Goal: Transaction & Acquisition: Purchase product/service

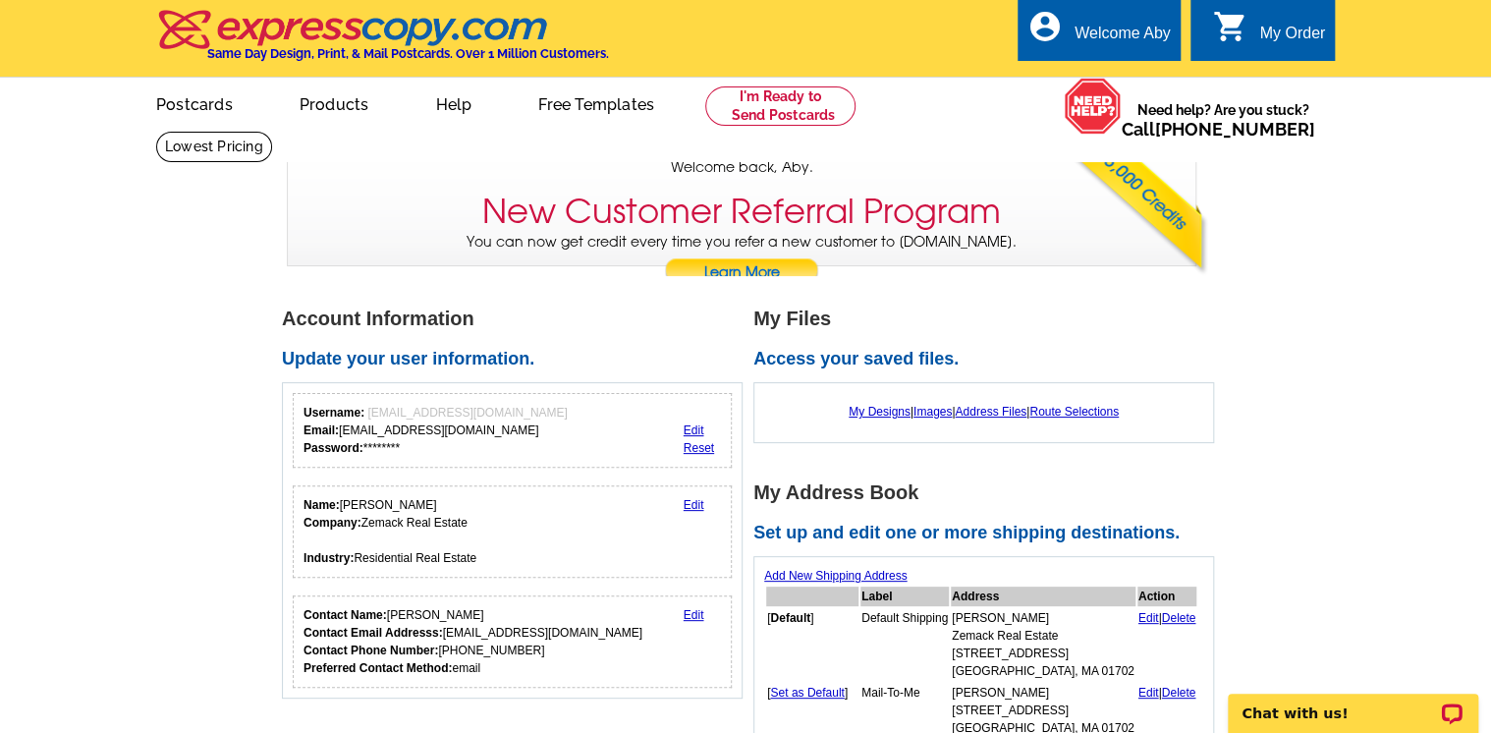
click at [787, 102] on link at bounding box center [780, 105] width 150 height 39
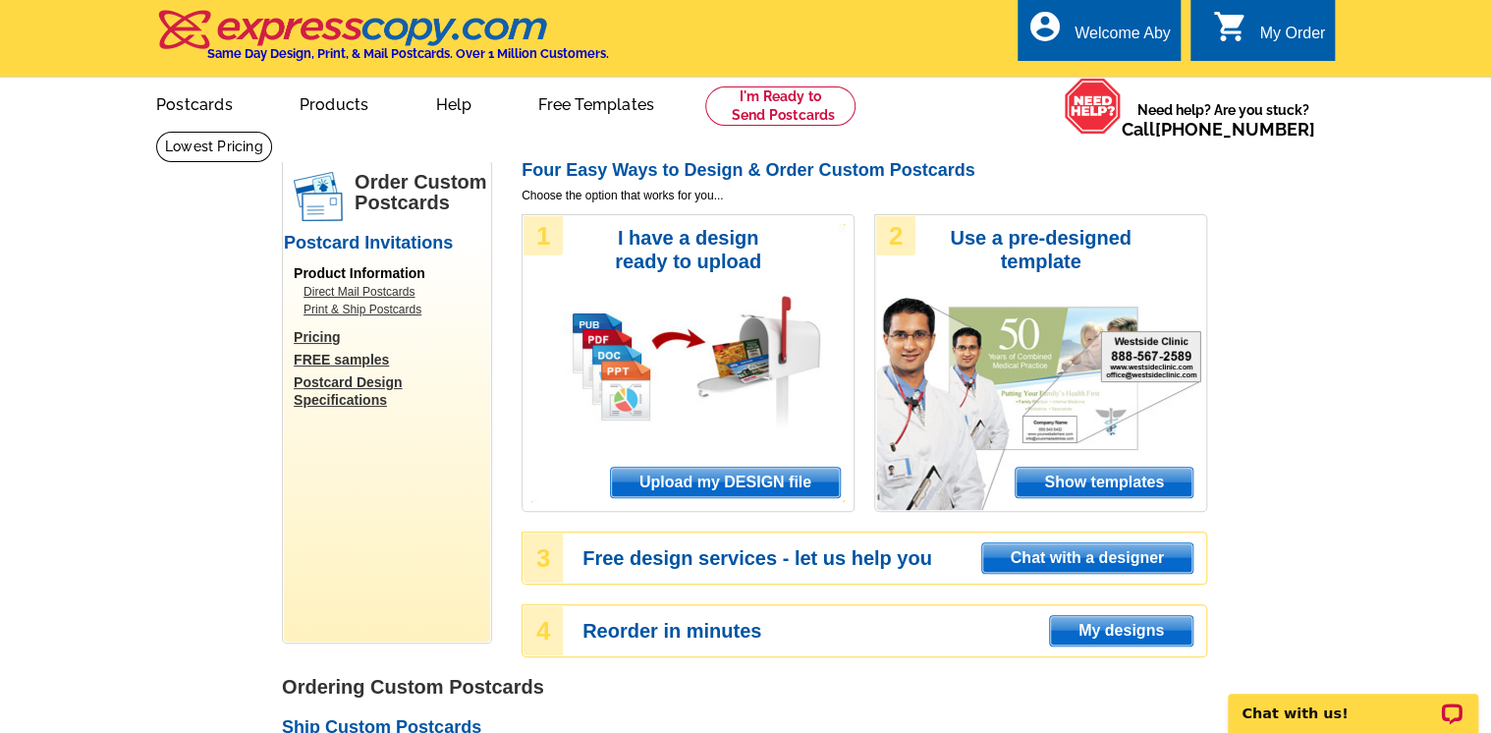
click at [715, 483] on span "Upload my DESIGN file" at bounding box center [725, 481] width 229 height 29
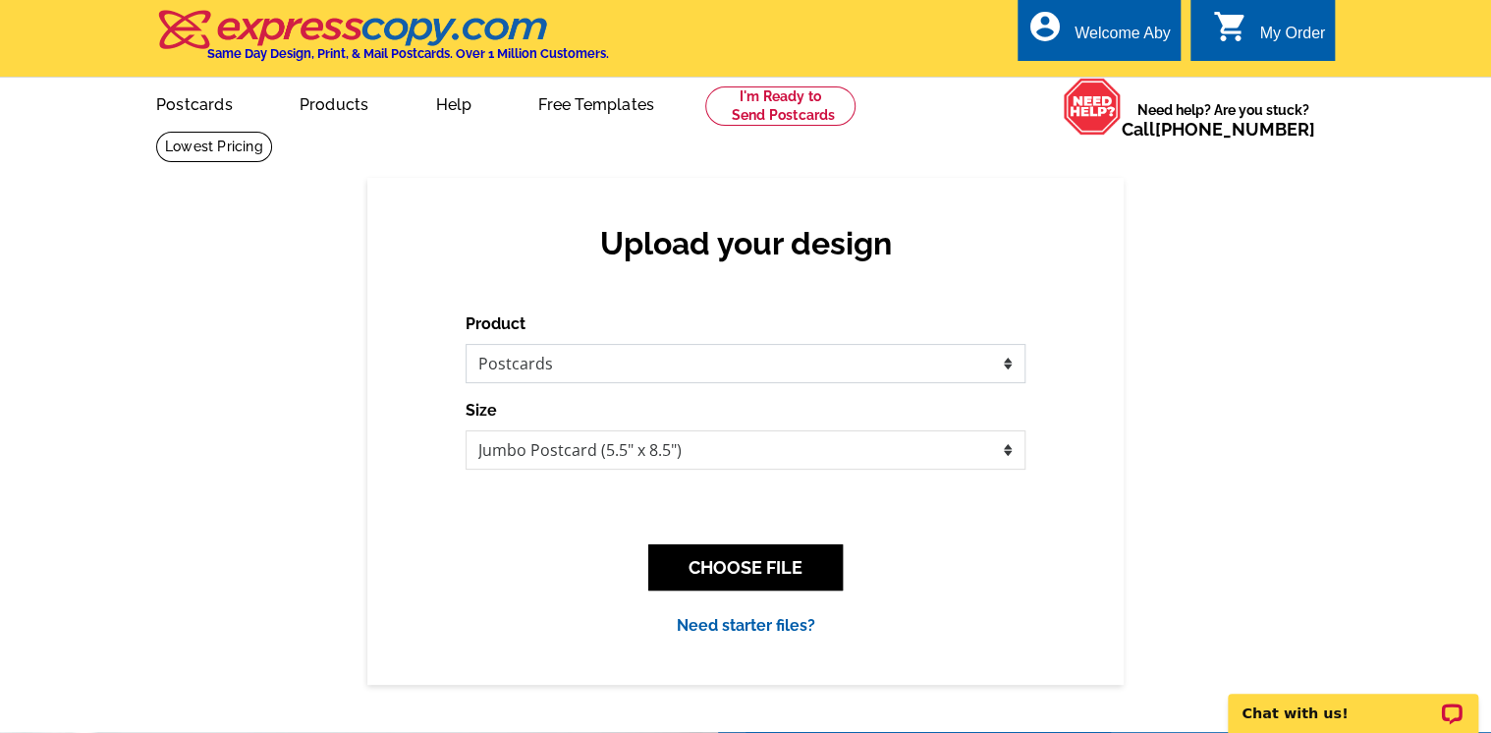
click at [607, 350] on select "Please select the type of file... Postcards Business Cards Letters and flyers G…" at bounding box center [746, 363] width 560 height 39
click at [466, 345] on select "Please select the type of file... Postcards Business Cards Letters and flyers G…" at bounding box center [746, 363] width 560 height 39
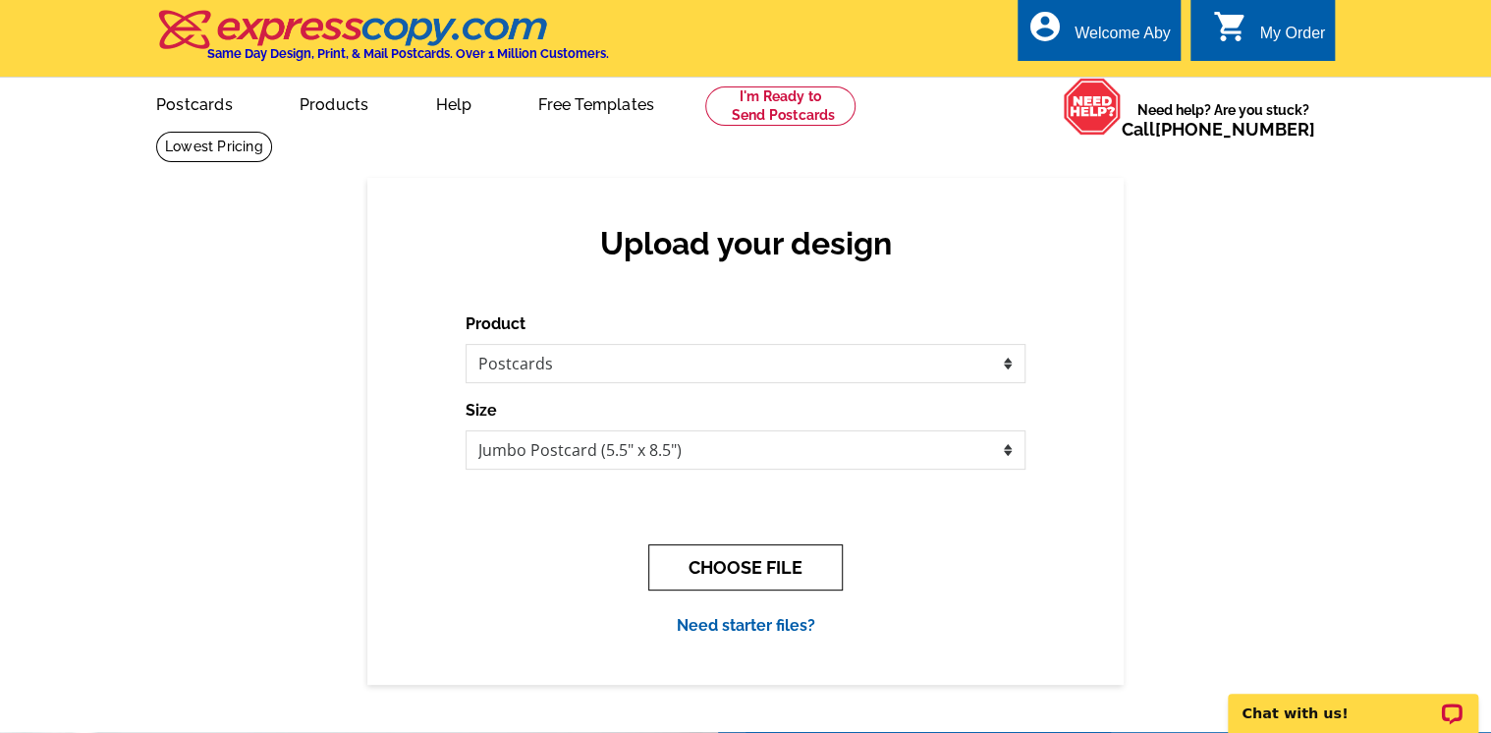
click at [784, 560] on button "CHOOSE FILE" at bounding box center [745, 567] width 194 height 46
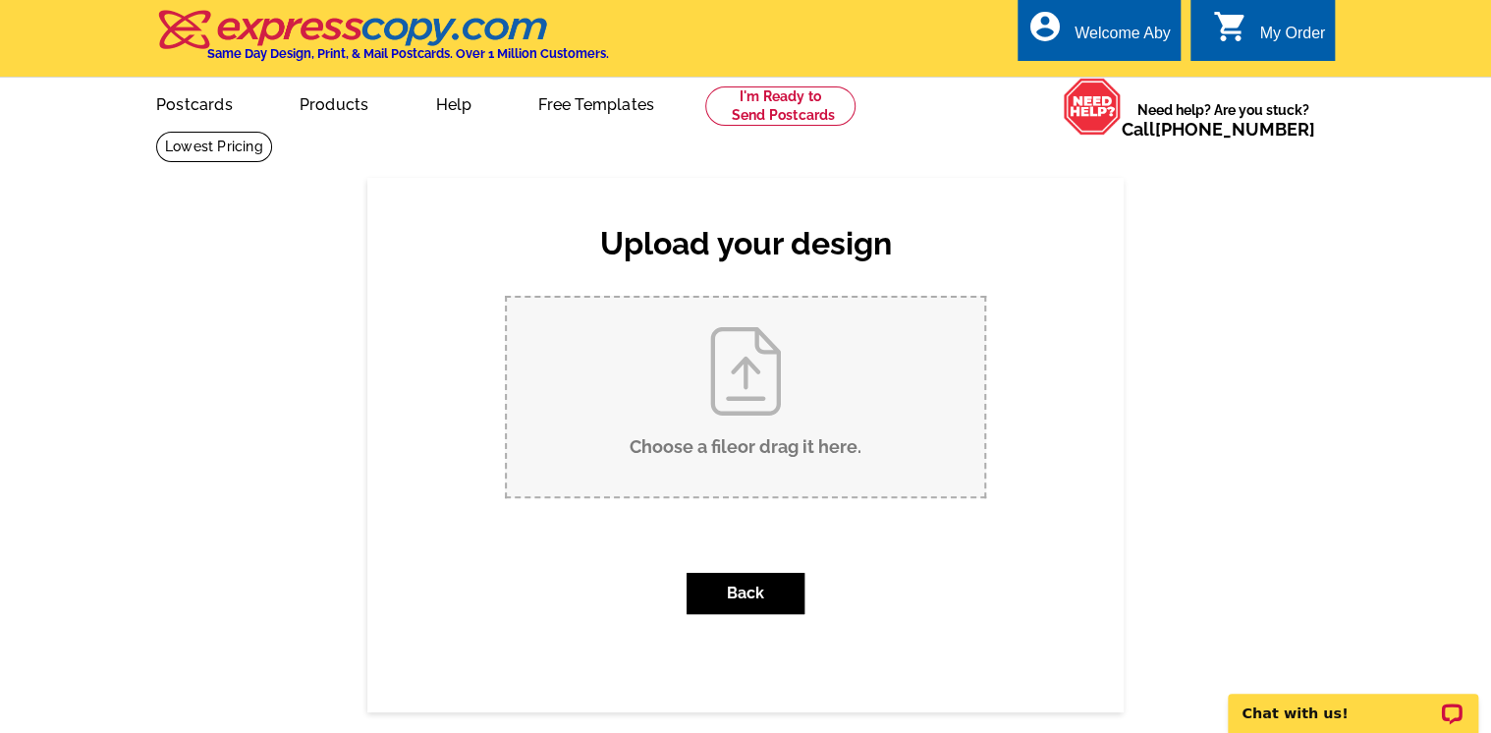
click at [736, 371] on input "Choose a file or drag it here ." at bounding box center [745, 397] width 477 height 198
type input "C:\fakepath\bACK 33 Valley.pdf"
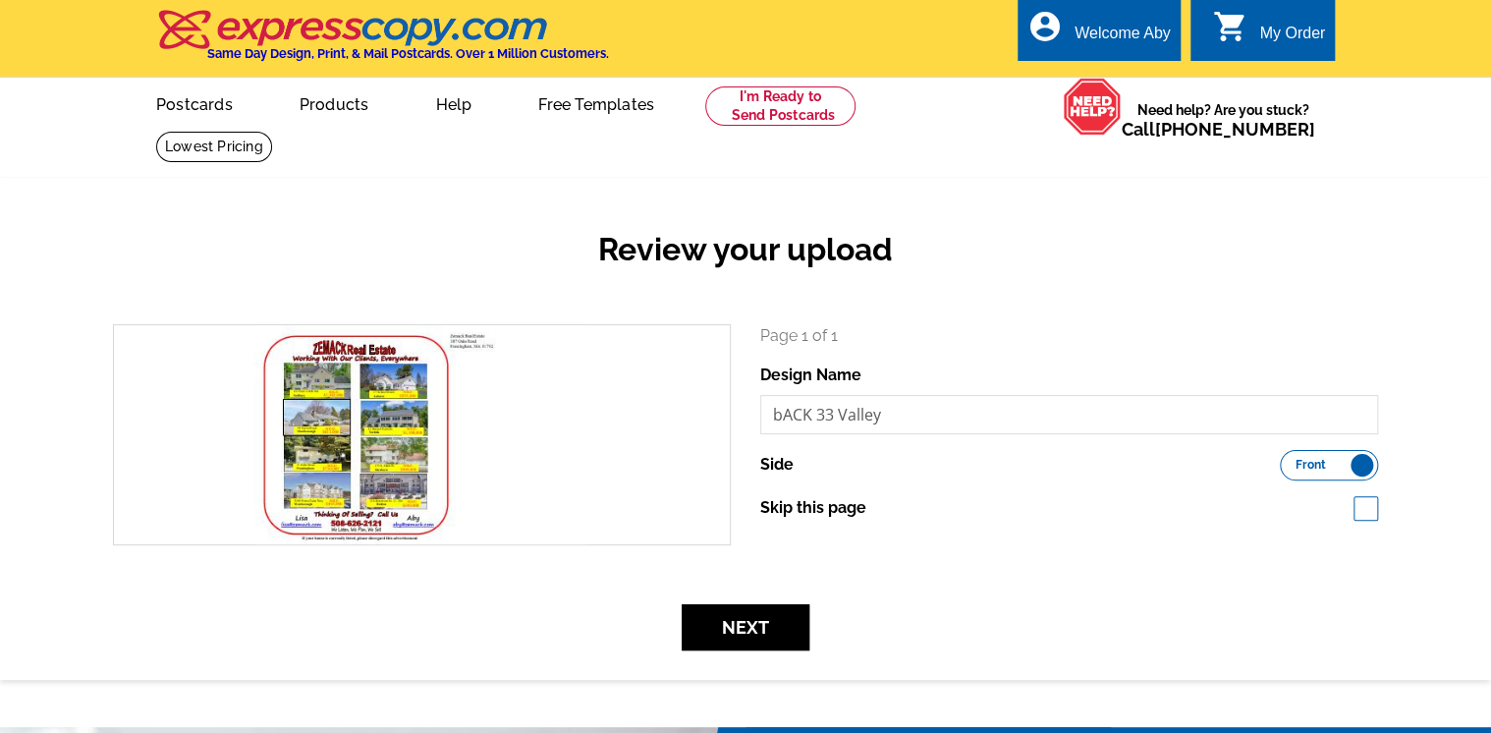
click at [784, 465] on label "Side" at bounding box center [776, 465] width 33 height 24
click at [808, 503] on label "Skip this page" at bounding box center [813, 508] width 106 height 24
click at [870, 503] on input "Skip this page" at bounding box center [876, 506] width 13 height 13
checkbox input "true"
click at [741, 632] on button "Next" at bounding box center [746, 627] width 128 height 46
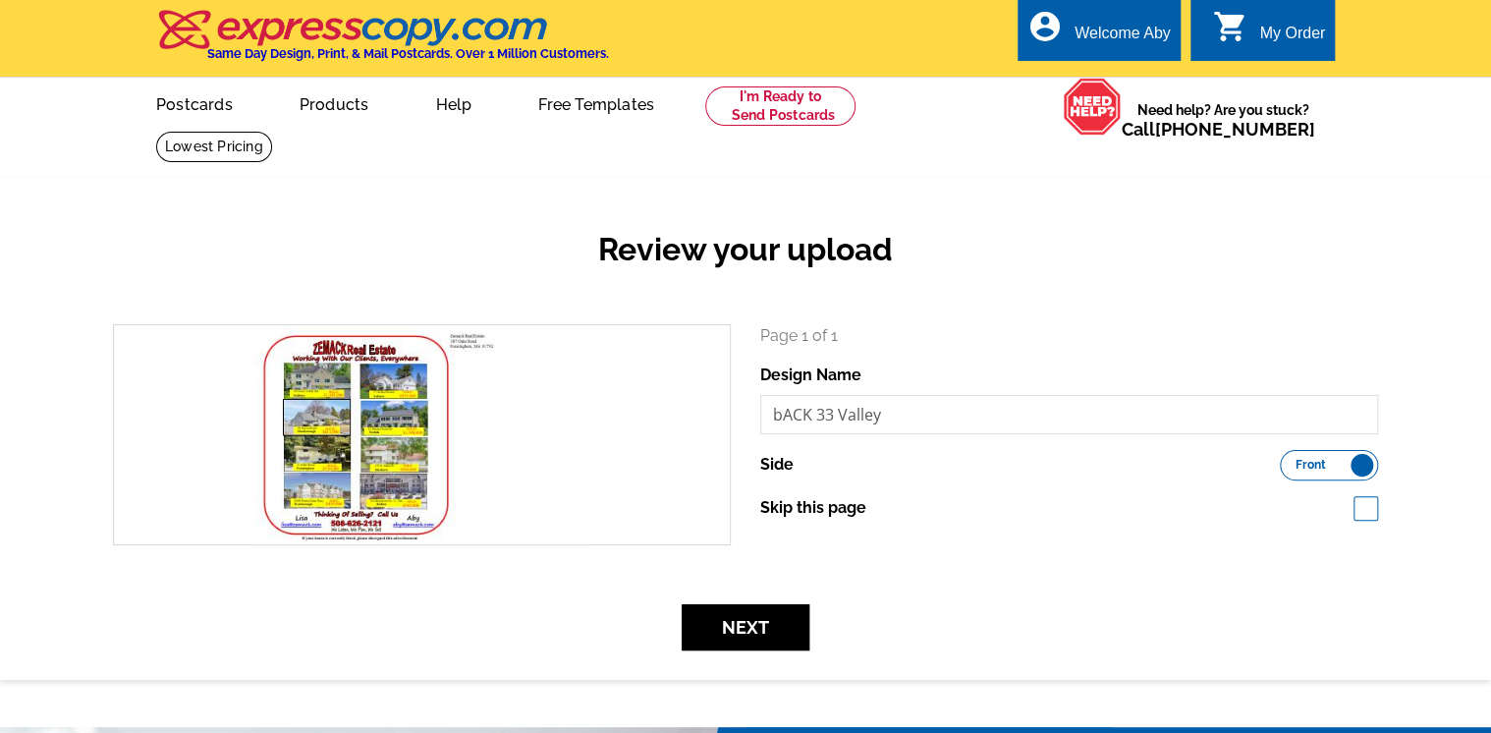
click at [803, 507] on label "Skip this page" at bounding box center [813, 508] width 106 height 24
click at [870, 507] on input "Skip this page" at bounding box center [876, 506] width 13 height 13
checkbox input "true"
click at [766, 460] on label "Side" at bounding box center [776, 465] width 33 height 24
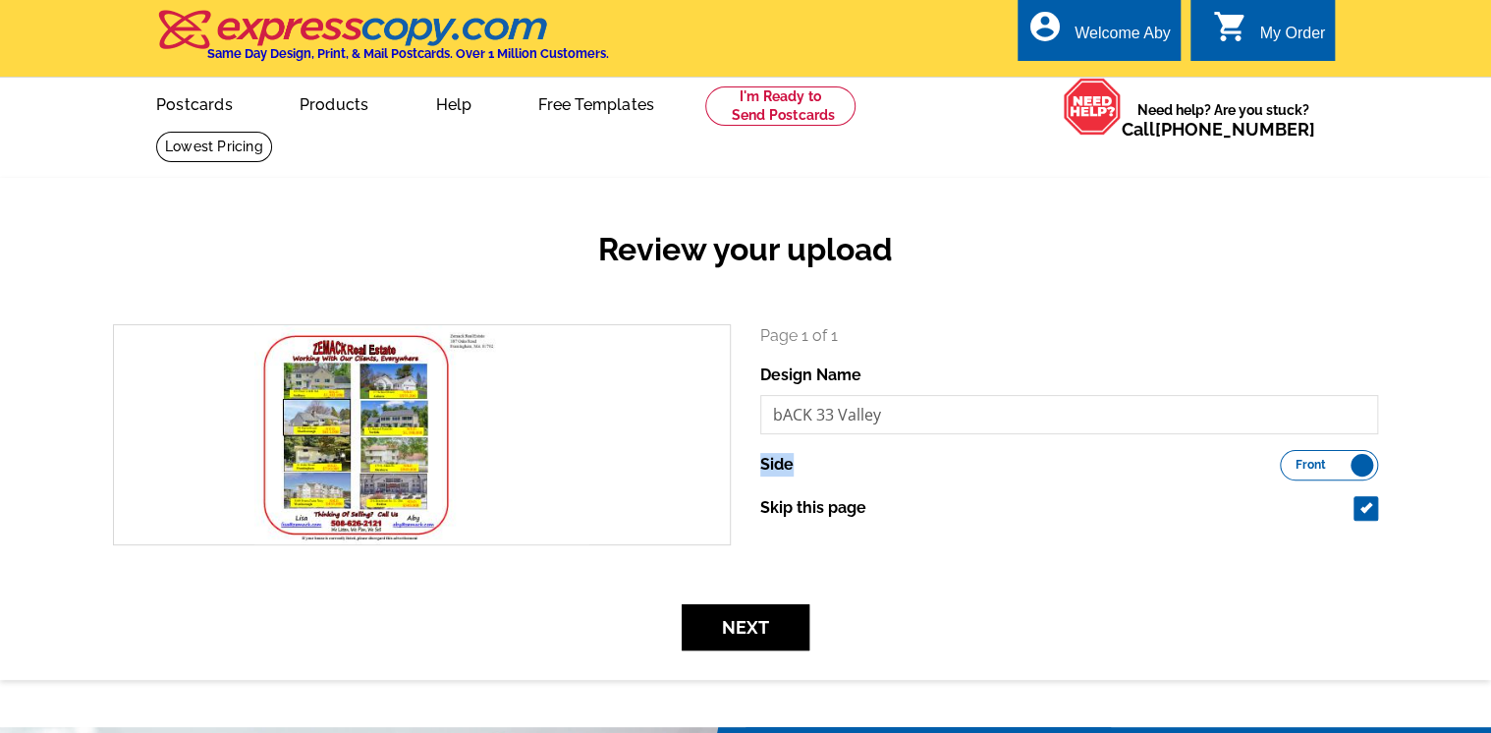
click at [766, 460] on label "Side" at bounding box center [776, 465] width 33 height 24
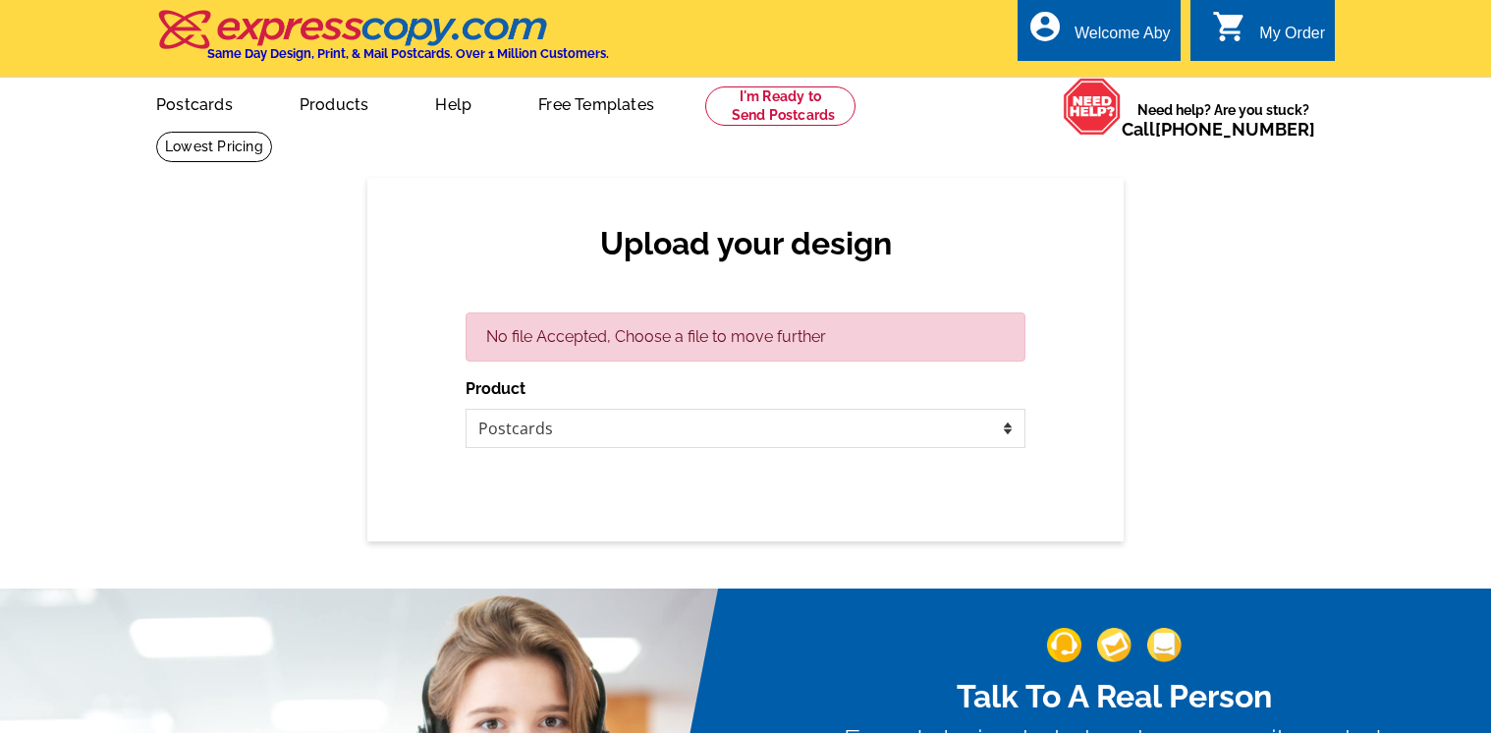
select select "1"
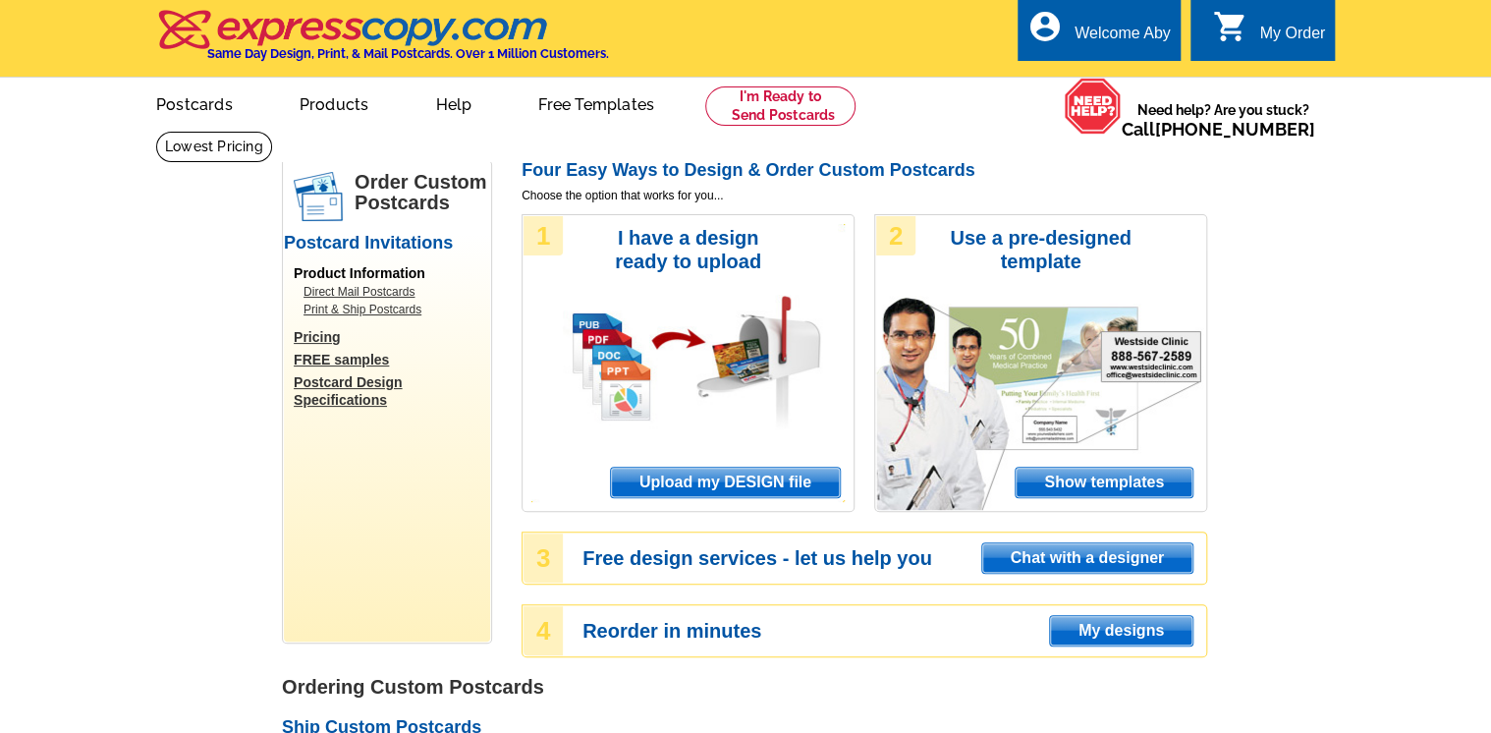
click at [747, 472] on span "Upload my DESIGN file" at bounding box center [725, 481] width 229 height 29
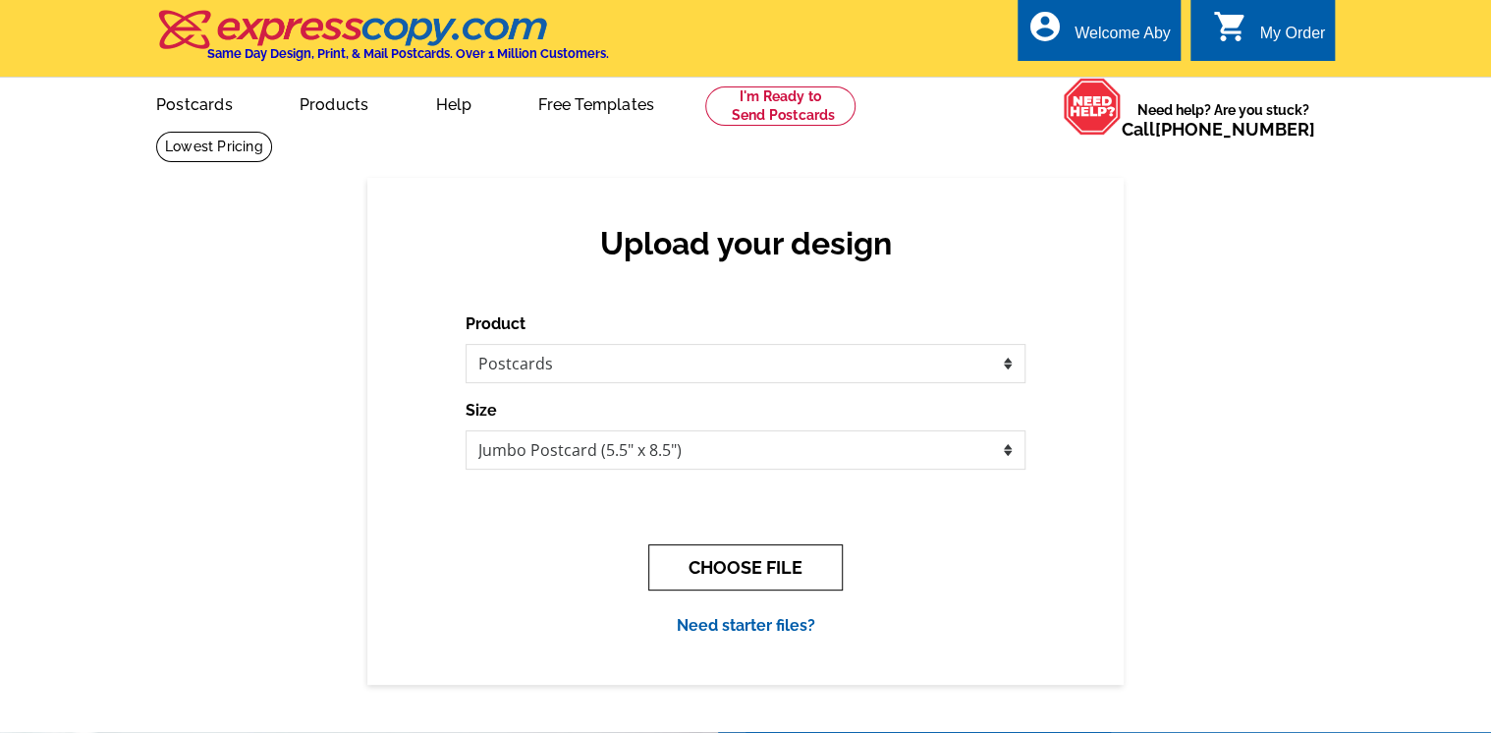
click at [754, 562] on button "CHOOSE FILE" at bounding box center [745, 567] width 194 height 46
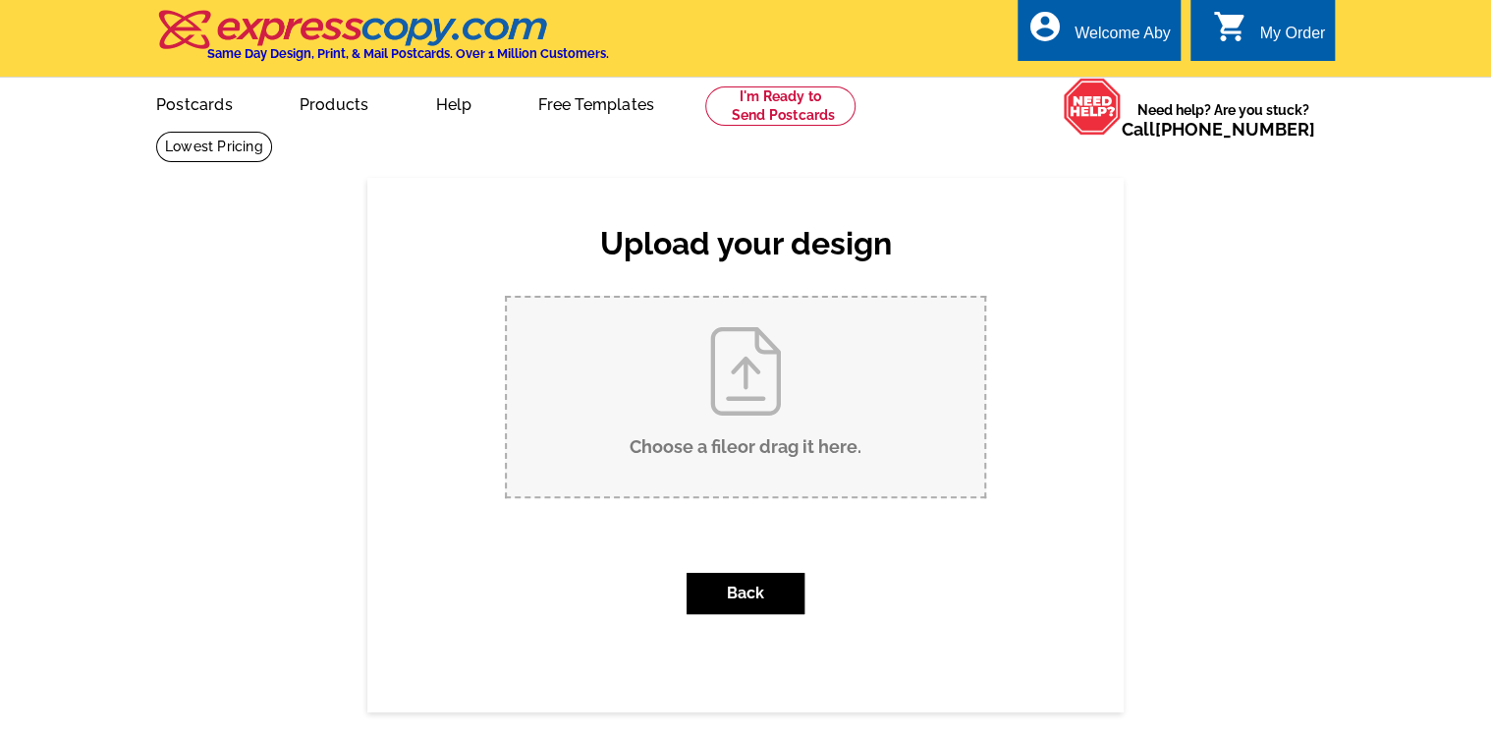
click at [738, 361] on input "Choose a file or drag it here ." at bounding box center [745, 397] width 477 height 198
type input "C:\fakepath\33 Valley.pdf"
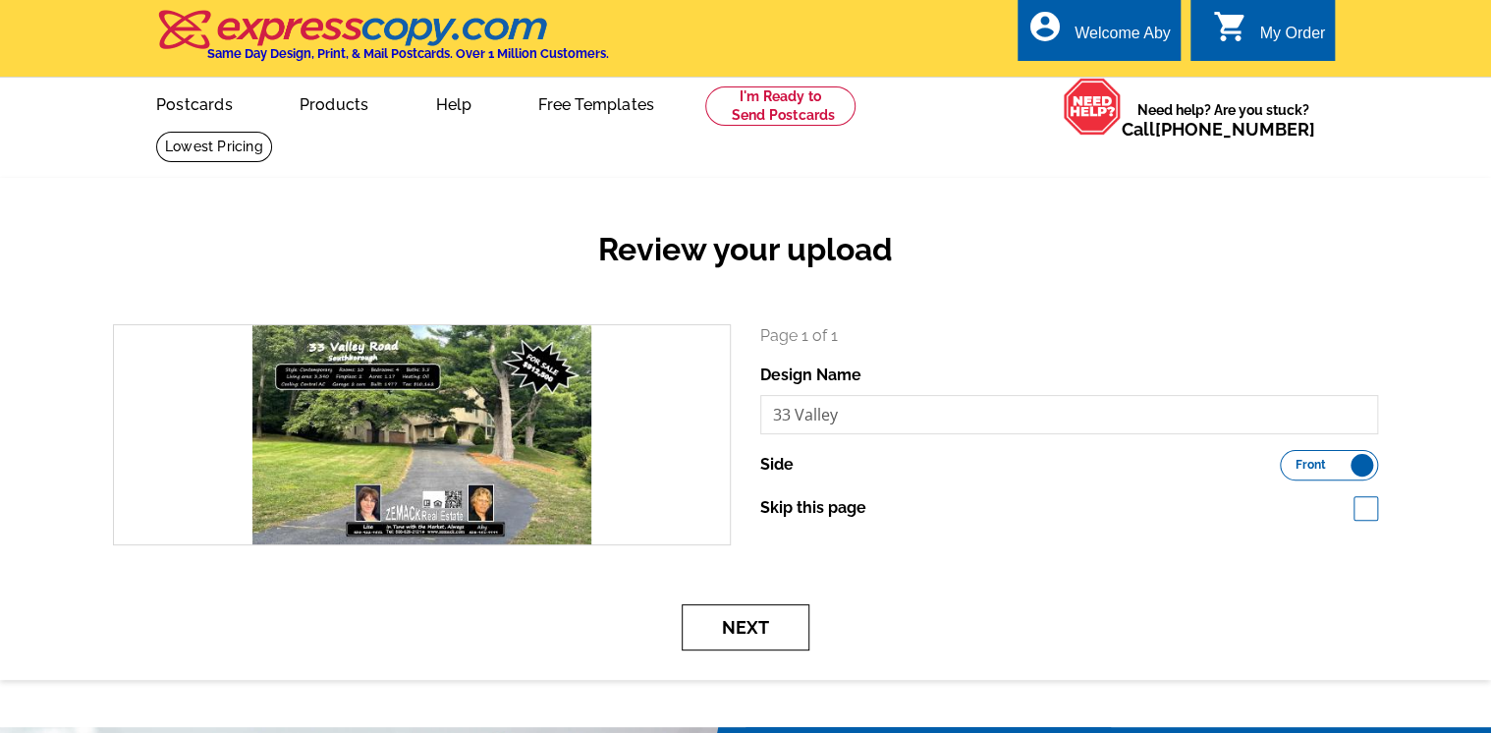
click at [744, 626] on button "Next" at bounding box center [746, 627] width 128 height 46
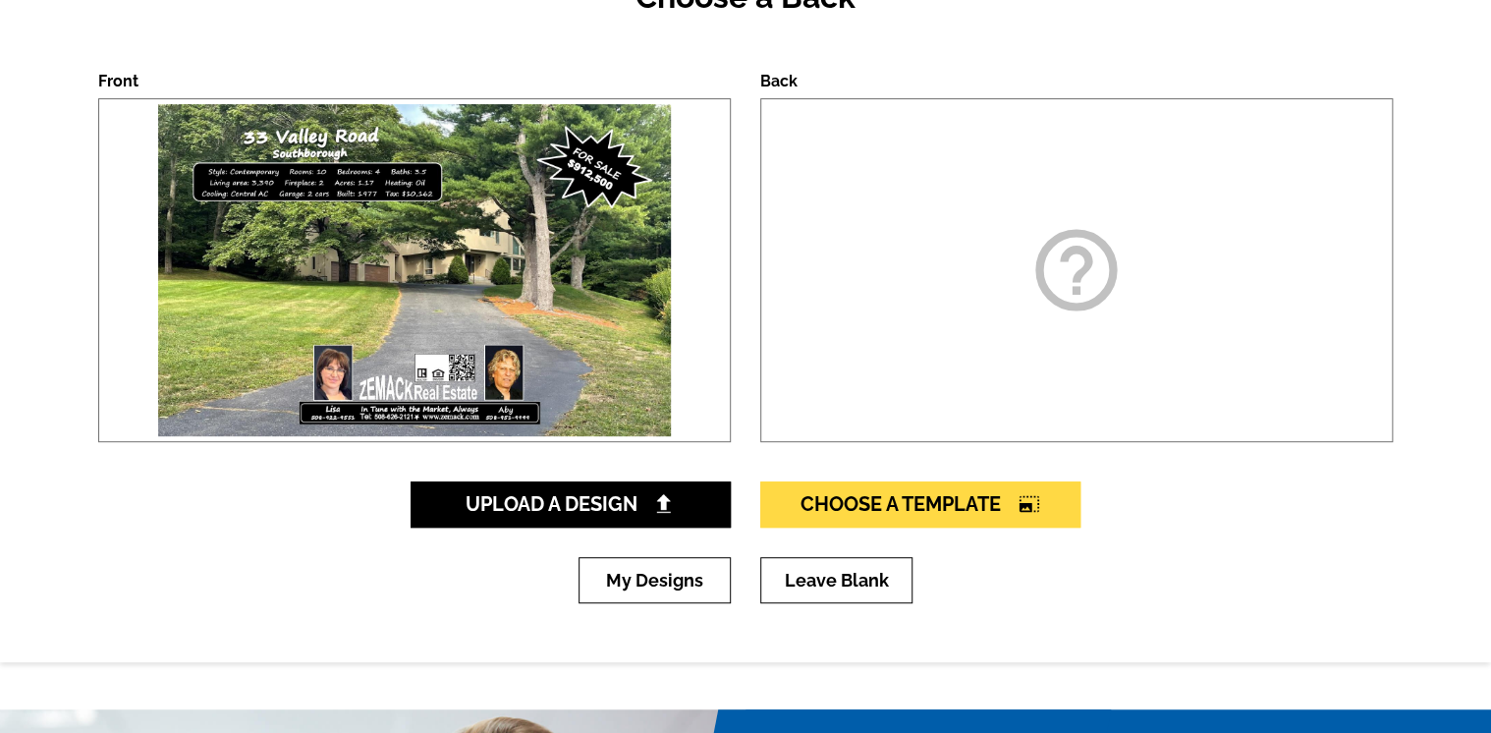
scroll to position [314, 0]
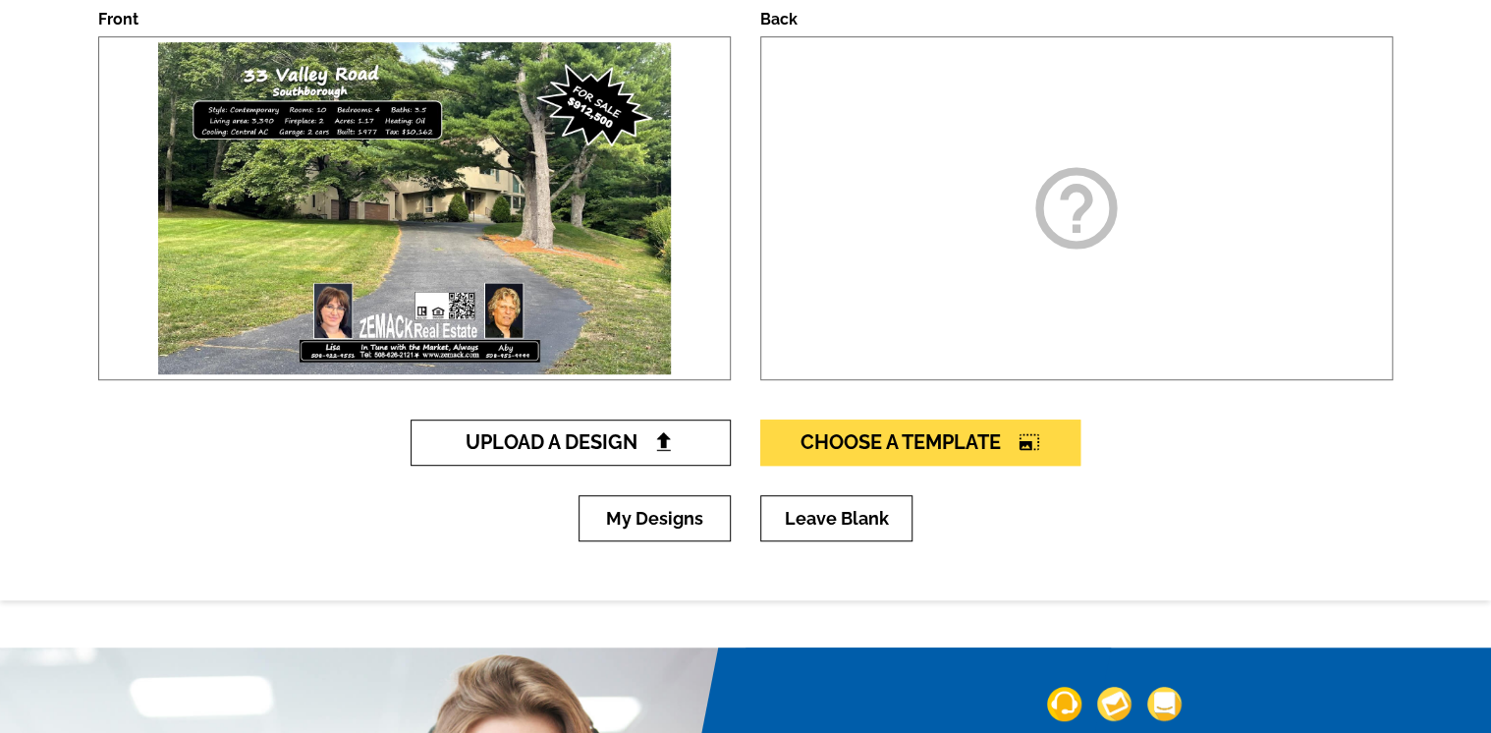
click at [577, 436] on span "Upload A Design" at bounding box center [571, 442] width 211 height 24
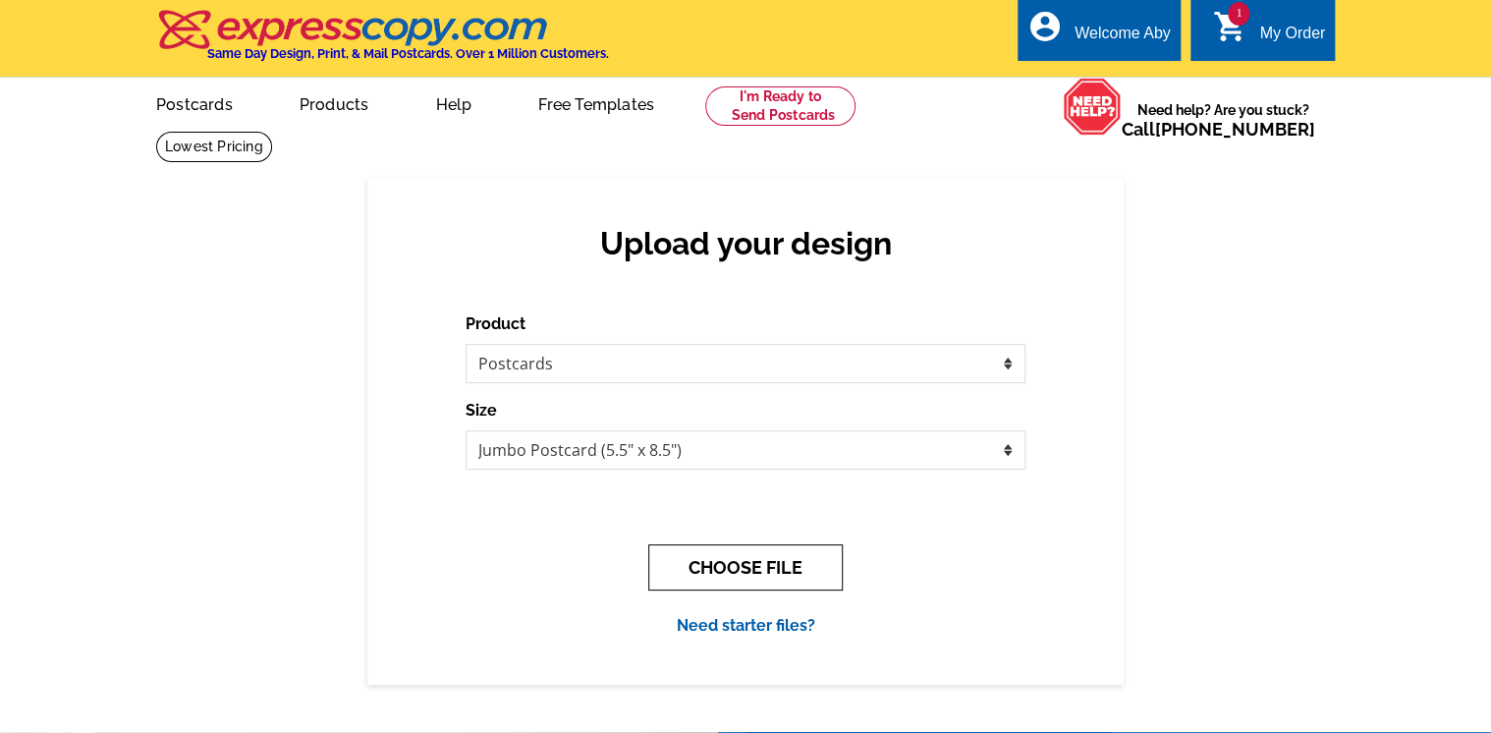
click at [763, 566] on button "CHOOSE FILE" at bounding box center [745, 567] width 194 height 46
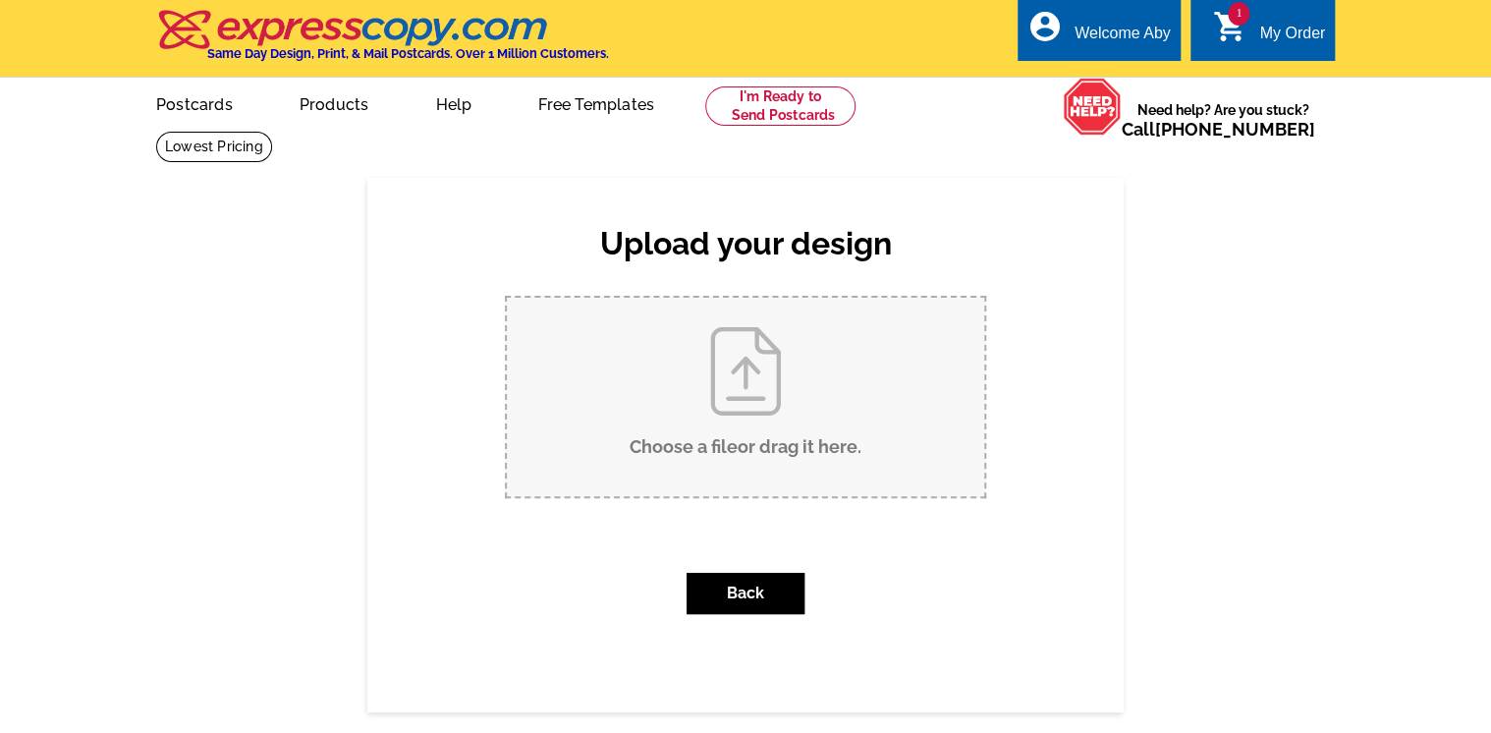
click at [734, 359] on input "Choose a file or drag it here ." at bounding box center [745, 397] width 477 height 198
type input "C:\fakepath\bACK 33 Valley.pdf"
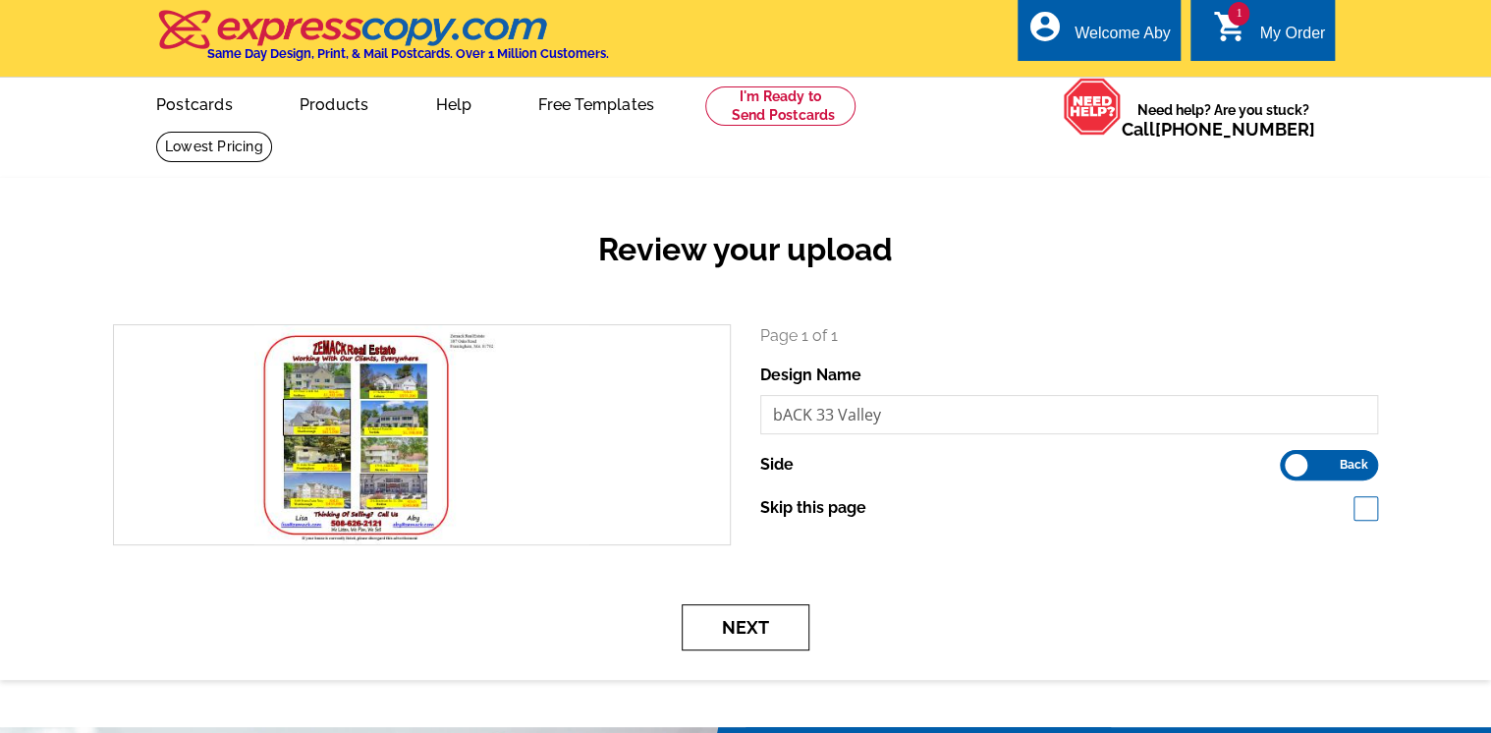
click at [749, 619] on button "Next" at bounding box center [746, 627] width 128 height 46
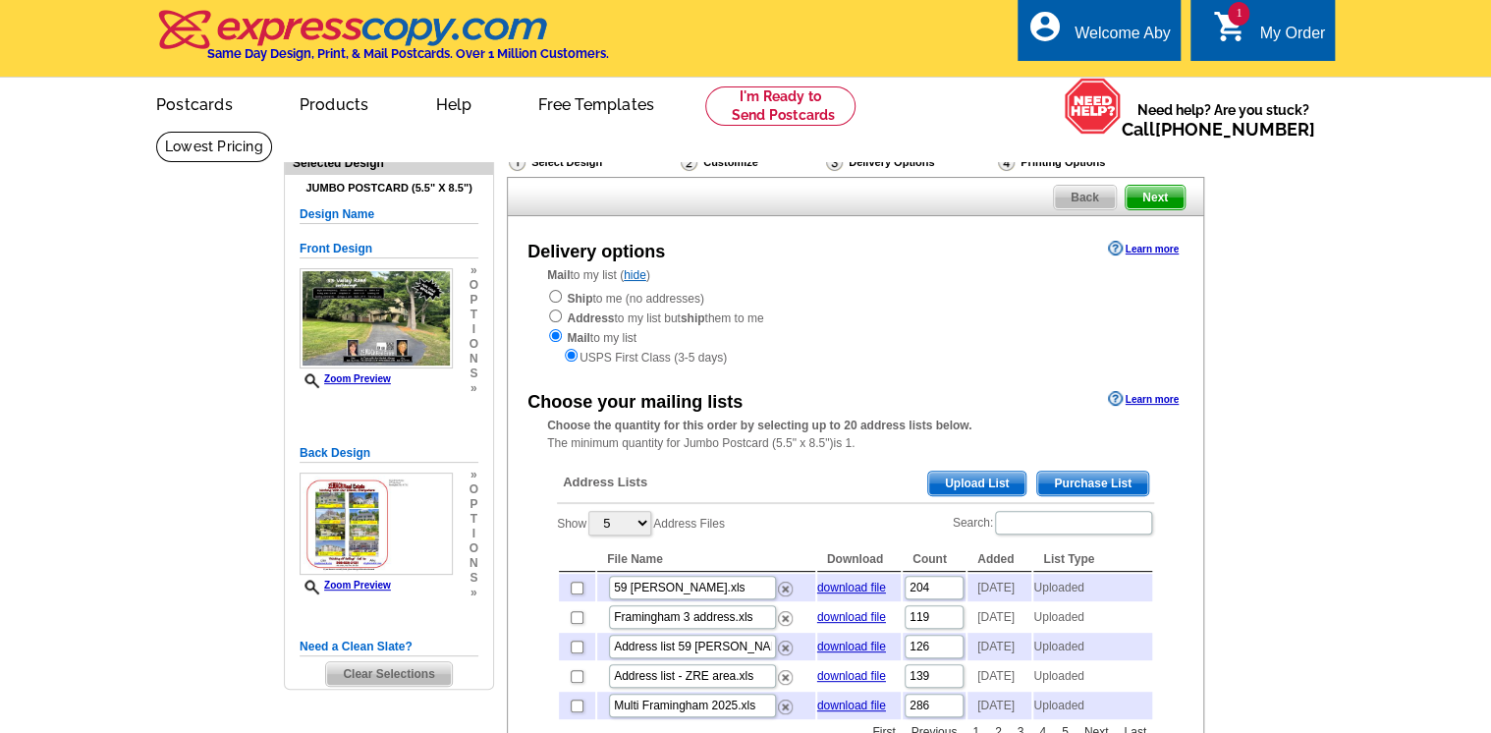
click at [985, 484] on span "Upload List" at bounding box center [976, 483] width 97 height 24
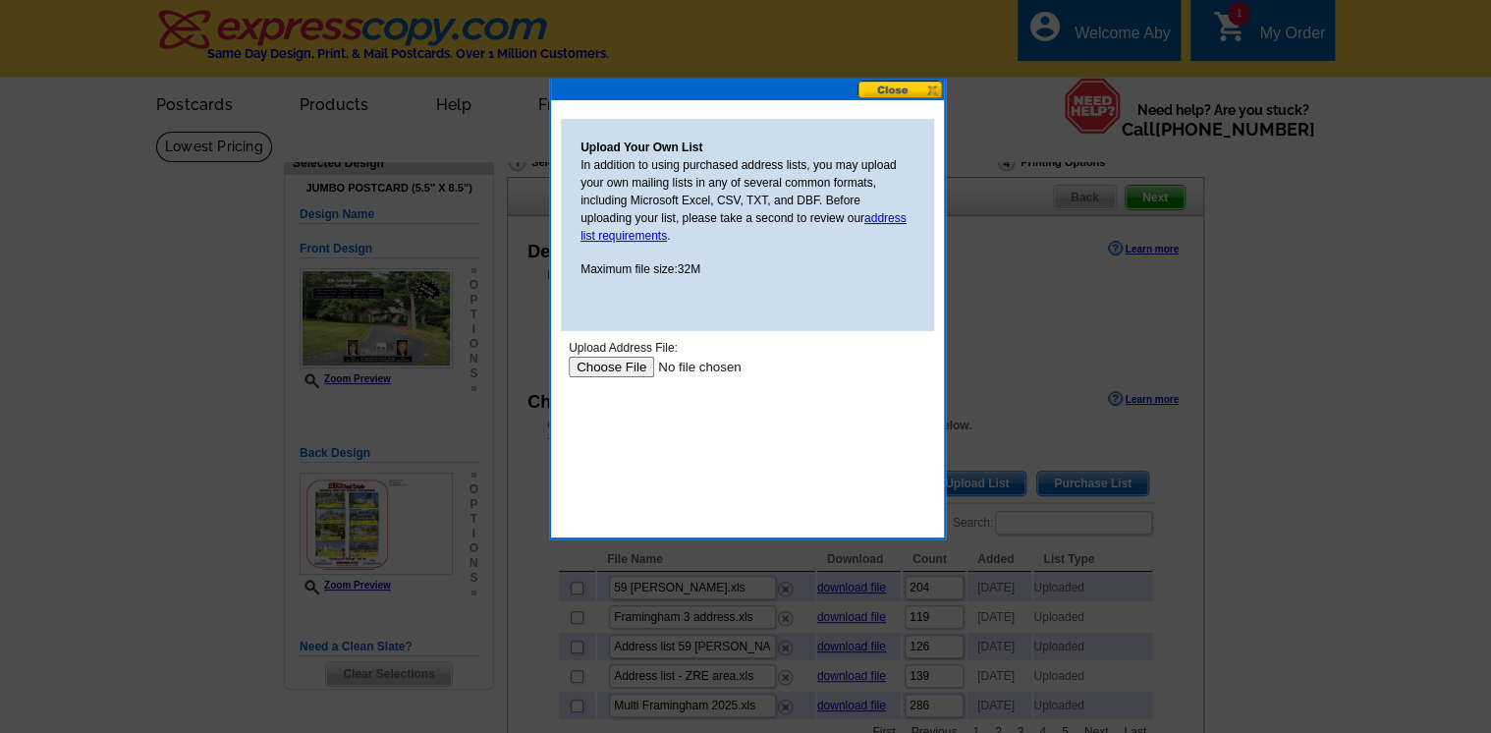
click at [598, 360] on input "file" at bounding box center [693, 367] width 248 height 21
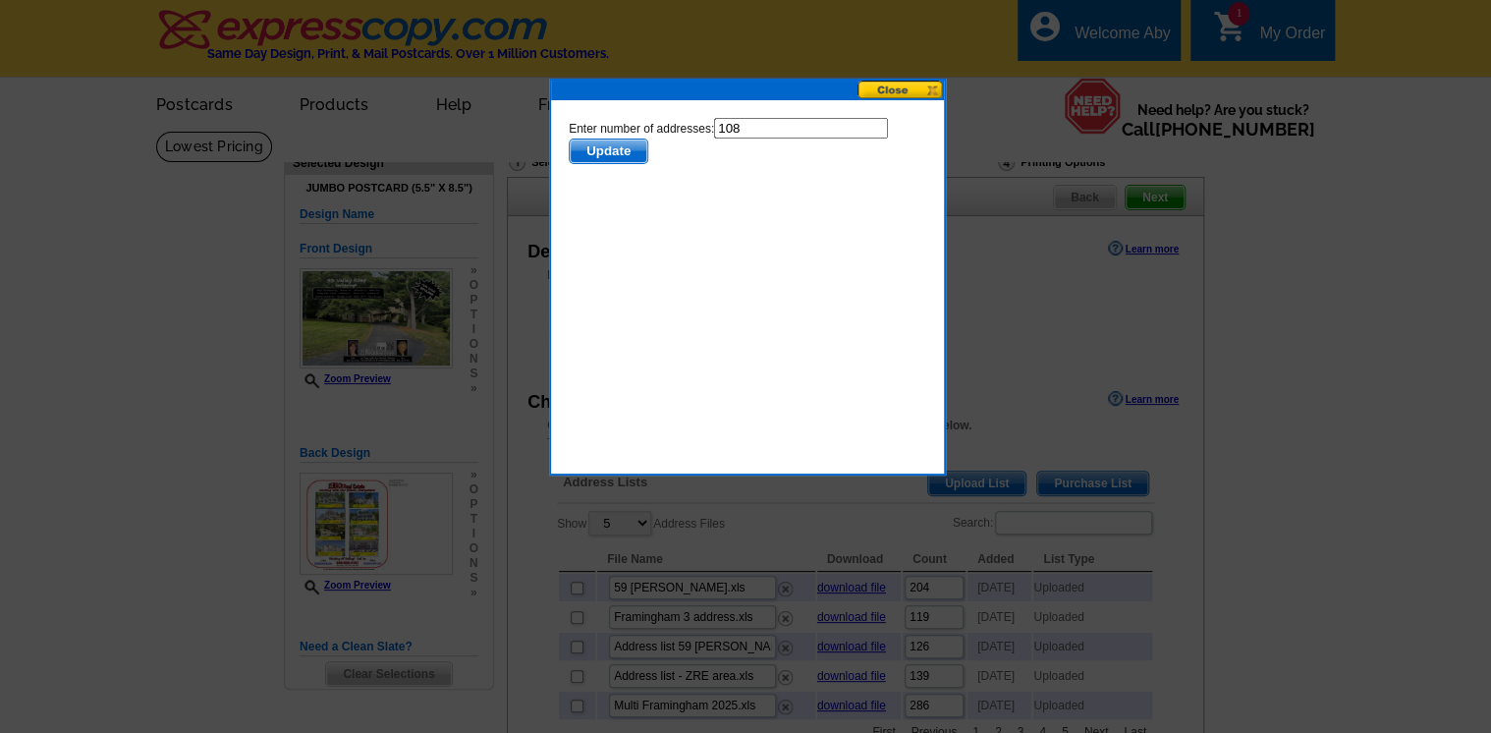
click at [602, 151] on span "Update" at bounding box center [609, 151] width 78 height 24
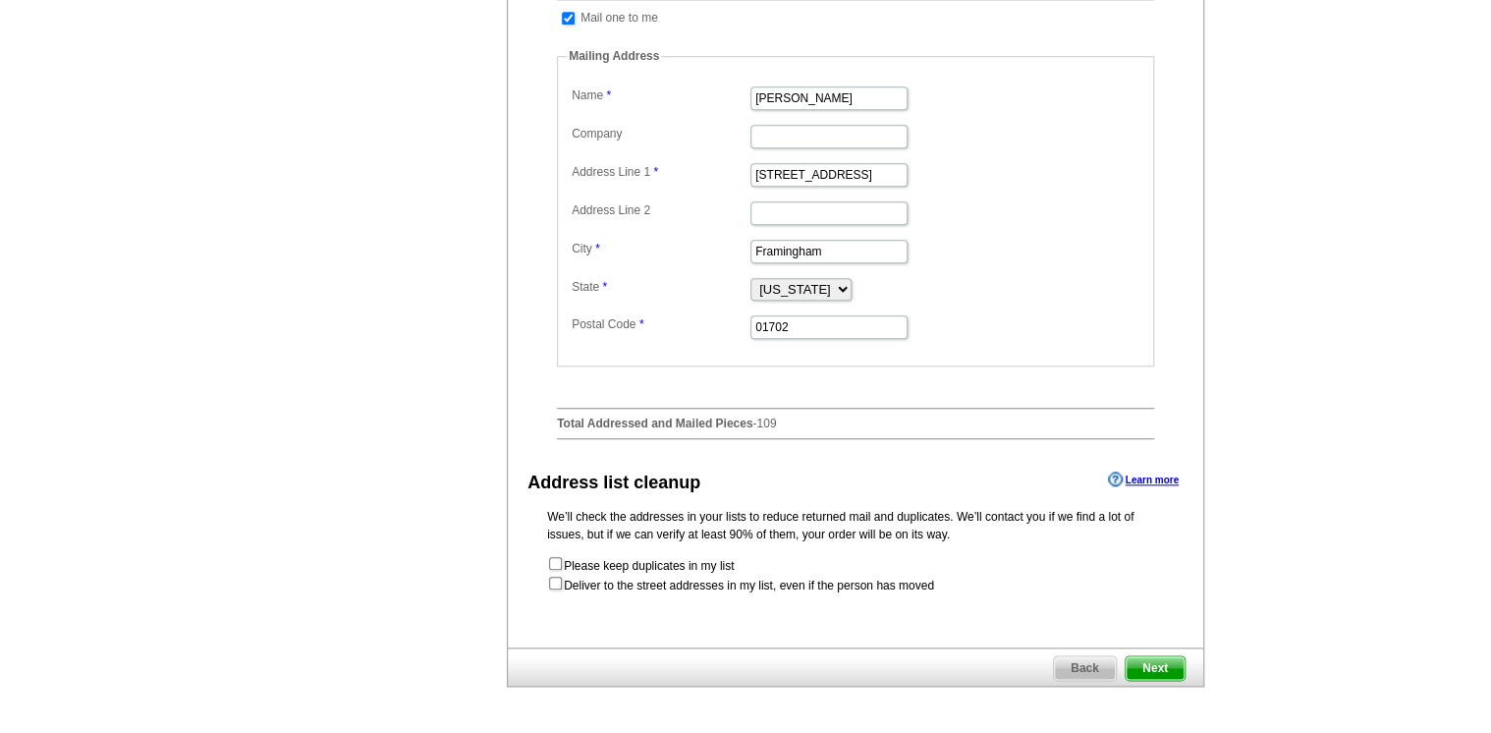
scroll to position [786, 0]
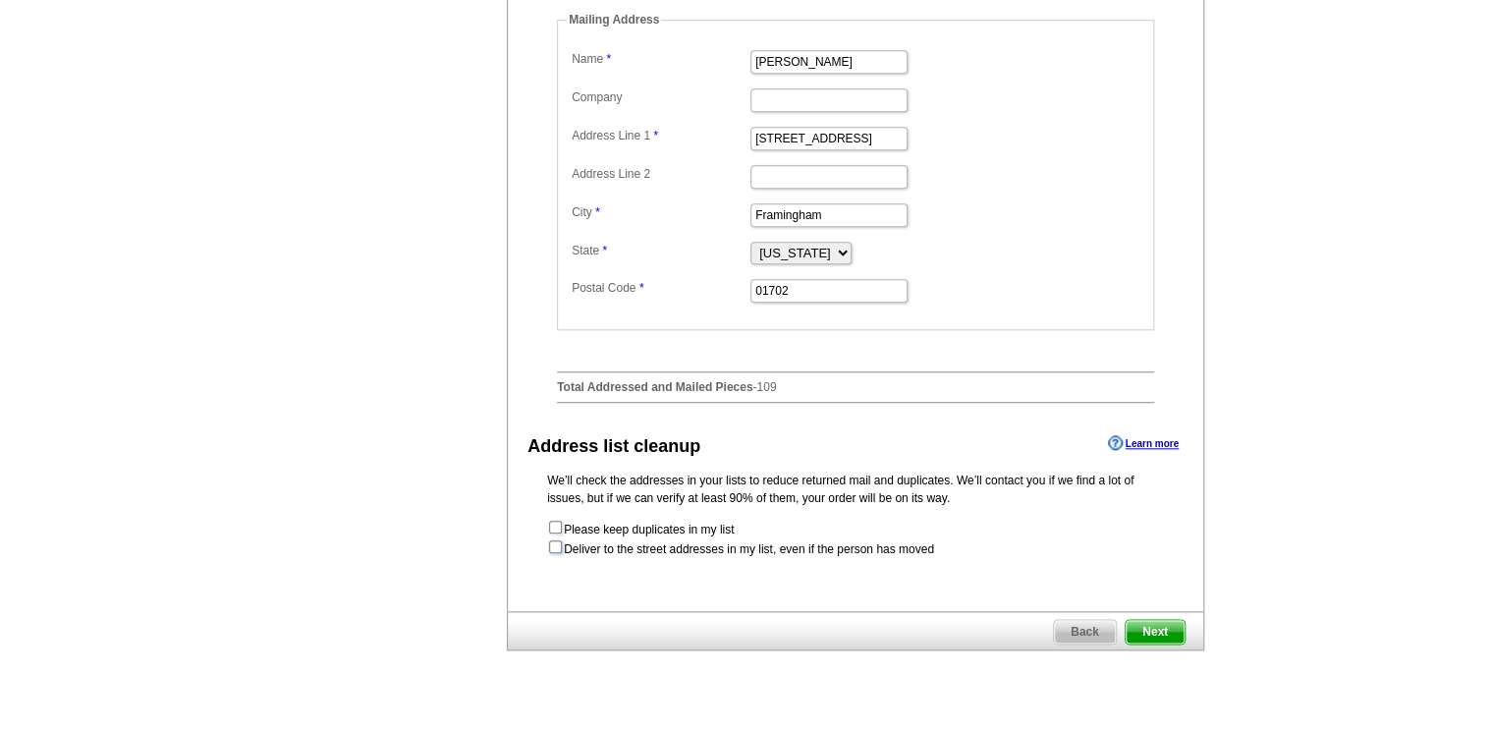
click at [552, 553] on input "checkbox" at bounding box center [555, 546] width 13 height 13
checkbox input "true"
radio input "true"
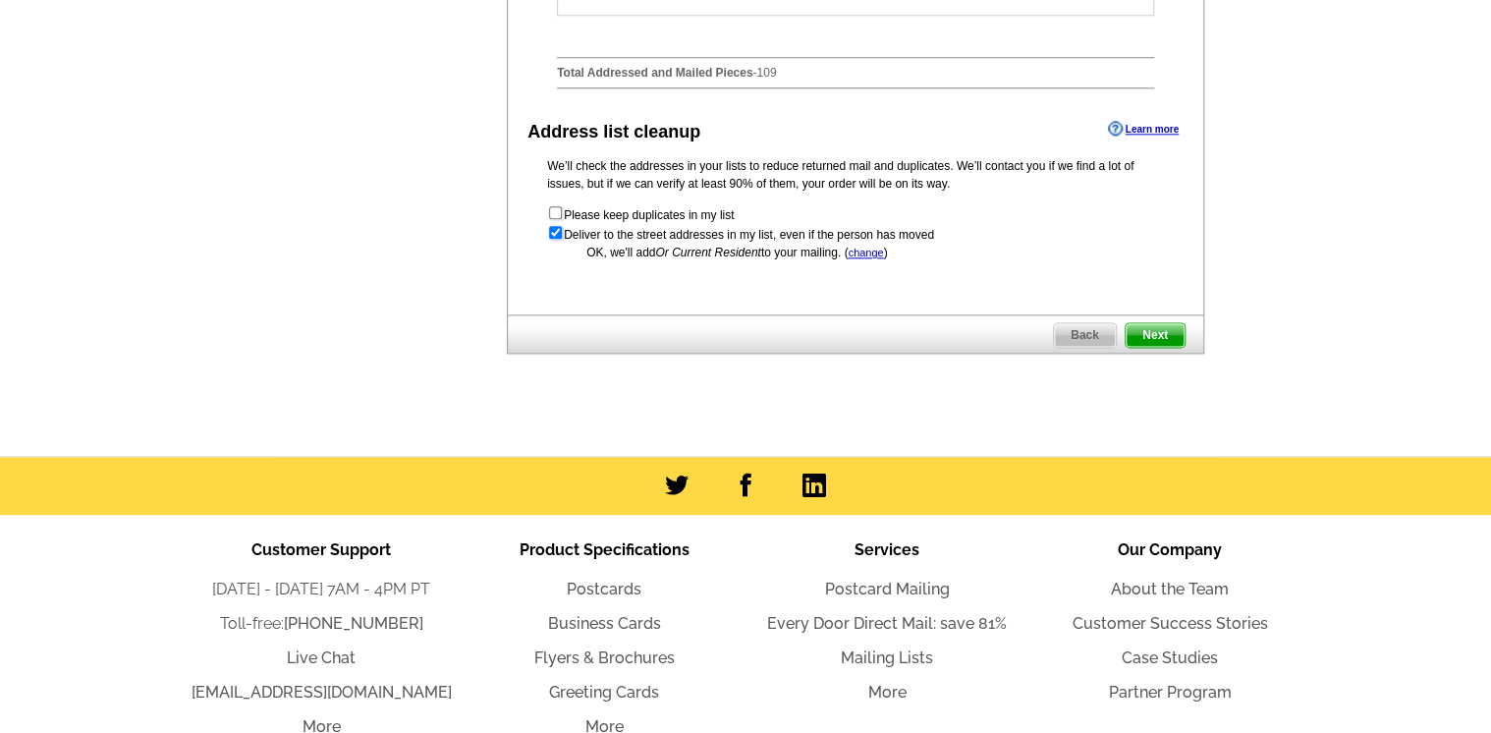
scroll to position [1257, 0]
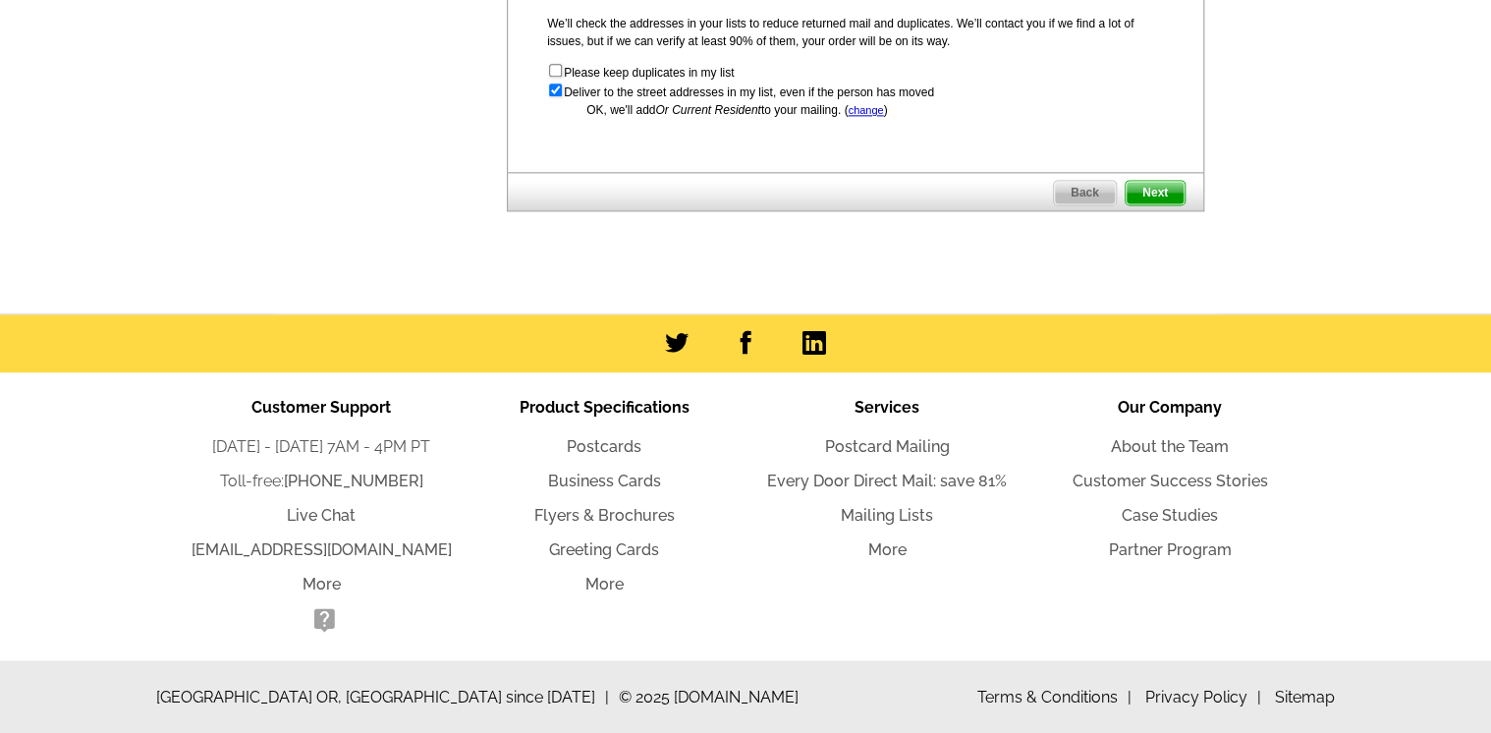
click at [1156, 203] on span "Next" at bounding box center [1154, 193] width 59 height 24
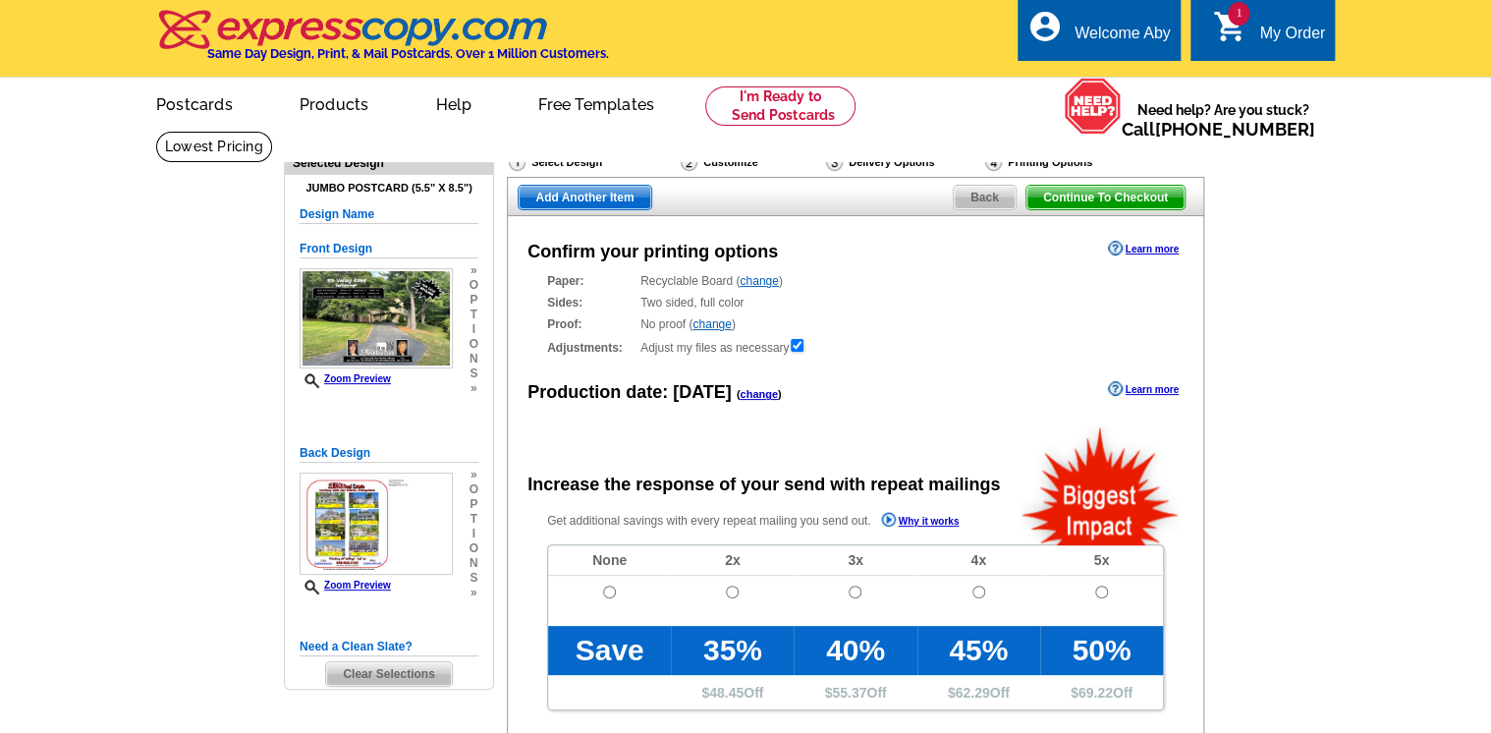
radio input "false"
click at [607, 590] on input "radio" at bounding box center [609, 591] width 13 height 13
radio input "true"
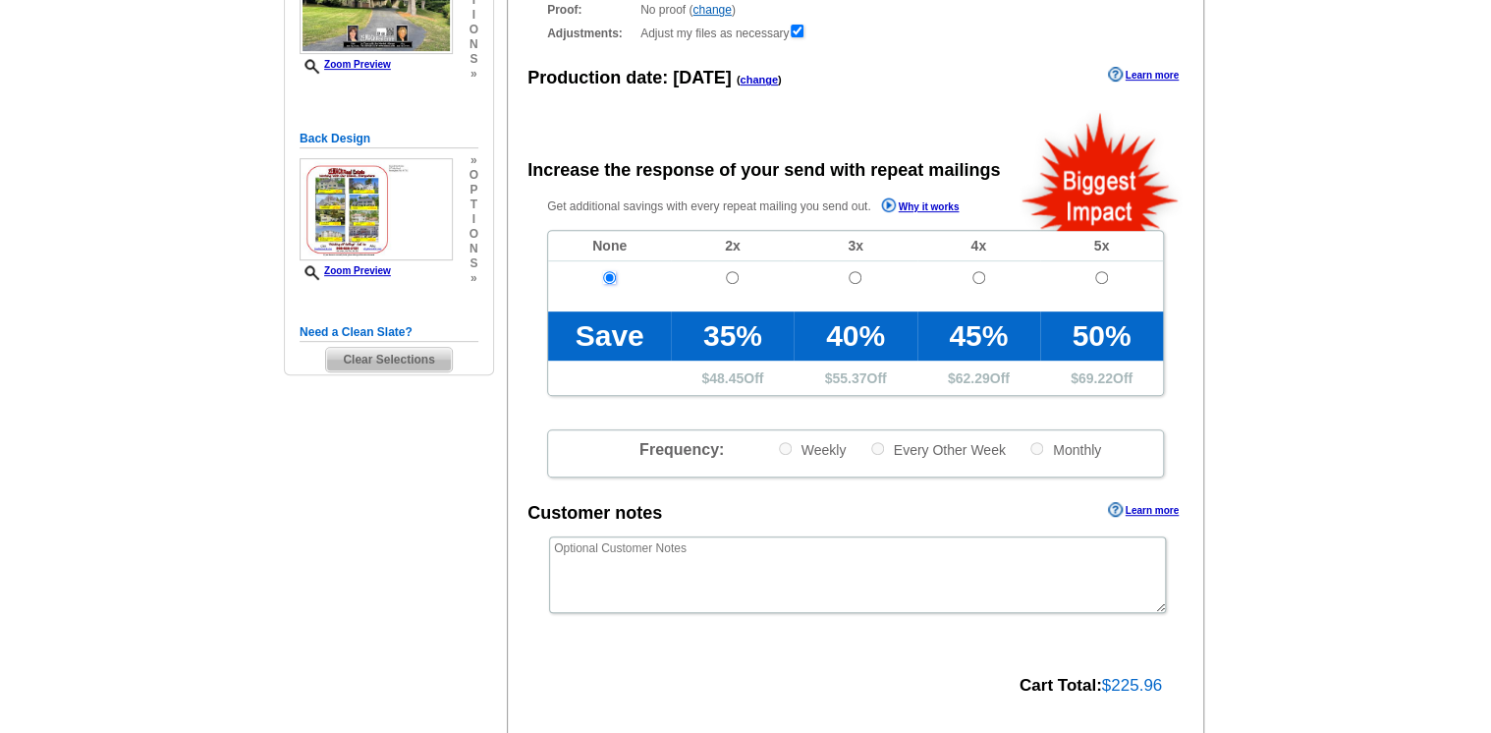
scroll to position [471, 0]
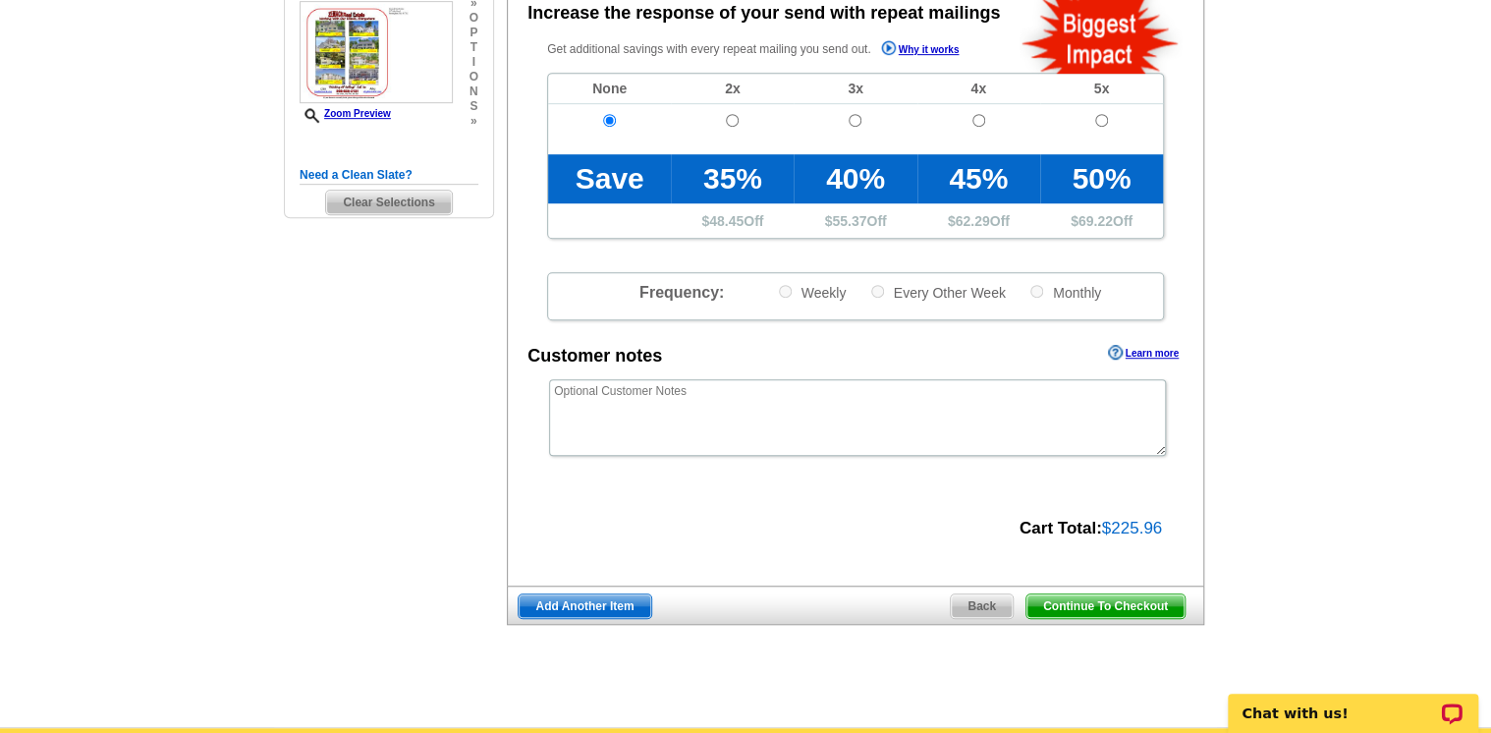
click at [1108, 606] on span "Continue To Checkout" at bounding box center [1105, 606] width 158 height 24
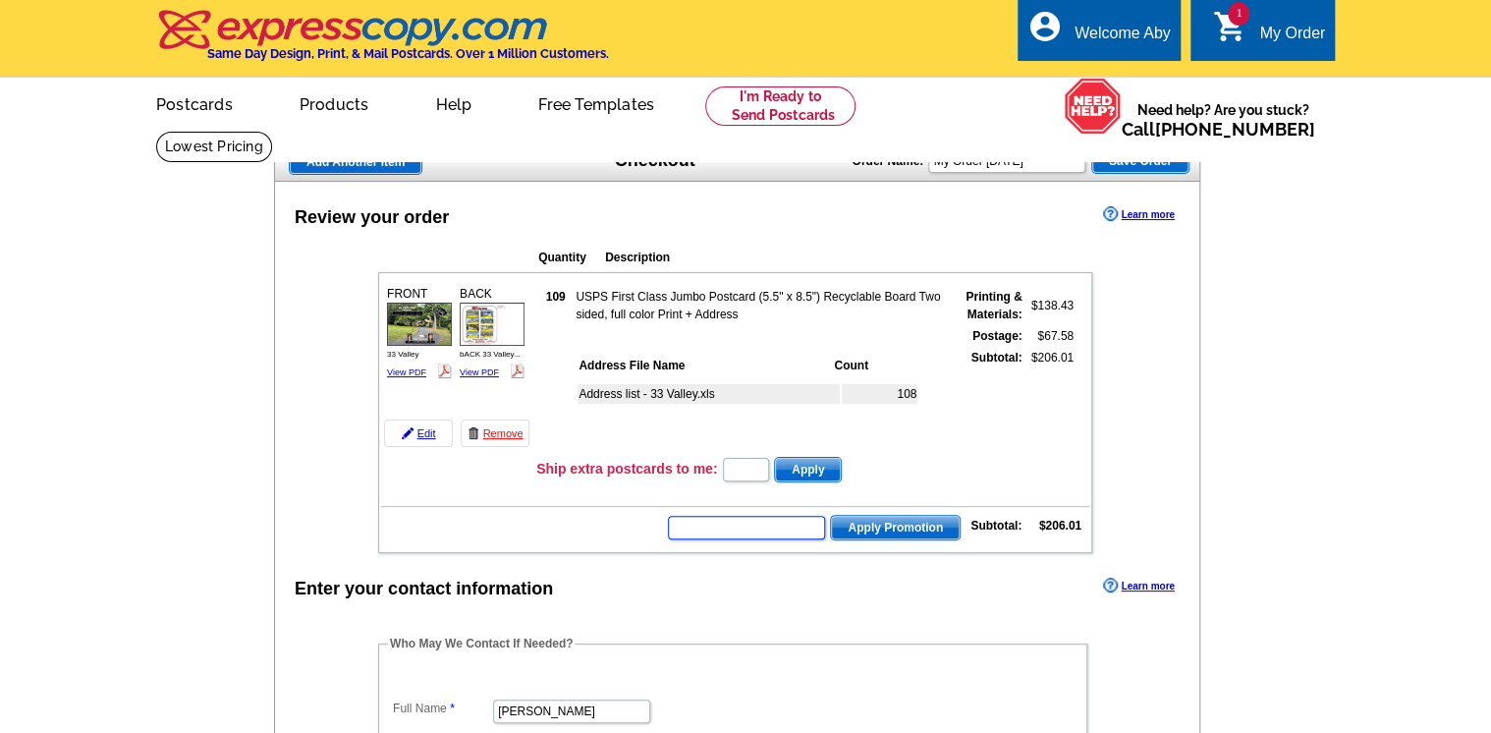
click at [699, 524] on input "text" at bounding box center [746, 528] width 157 height 24
paste input "E30"
type input "E30"
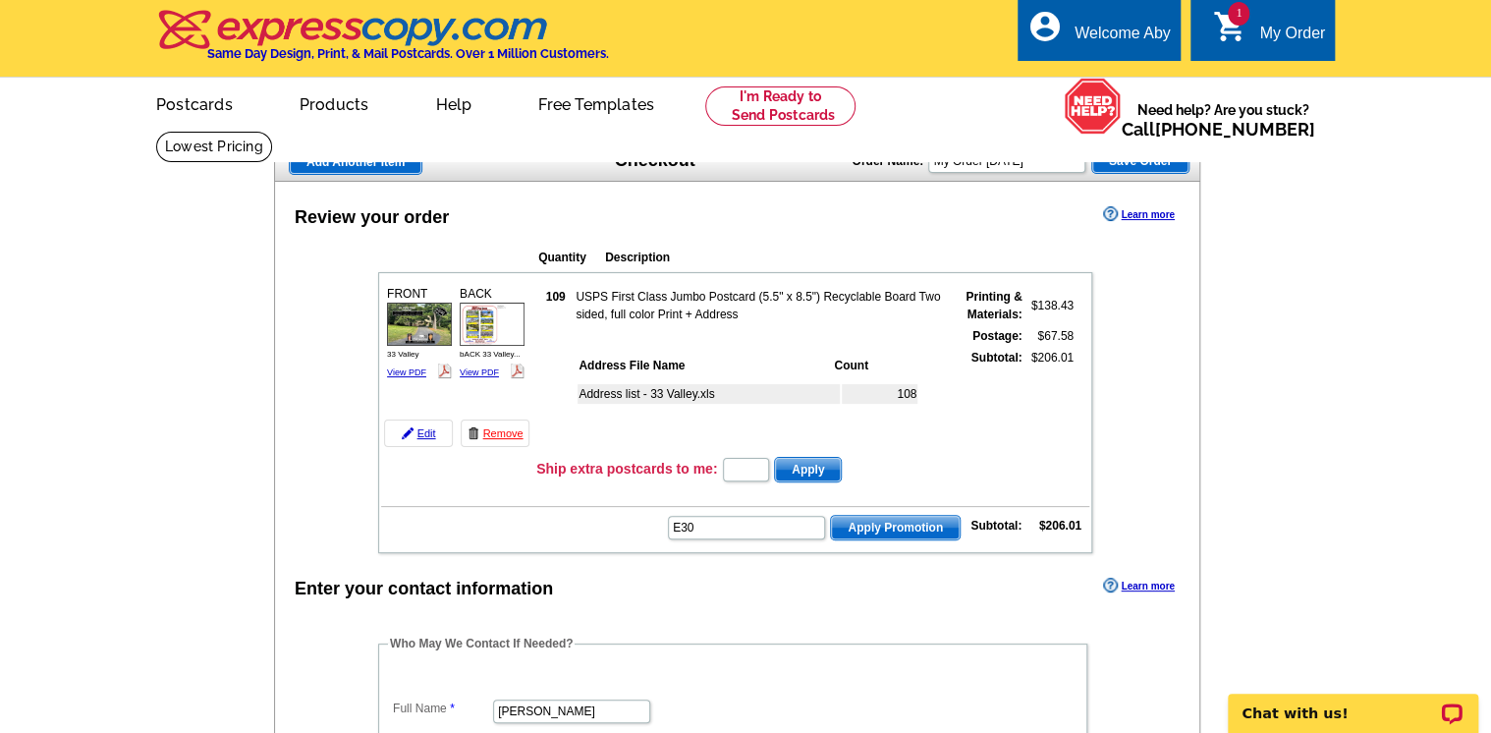
click at [874, 523] on span "Apply Promotion" at bounding box center [895, 528] width 129 height 24
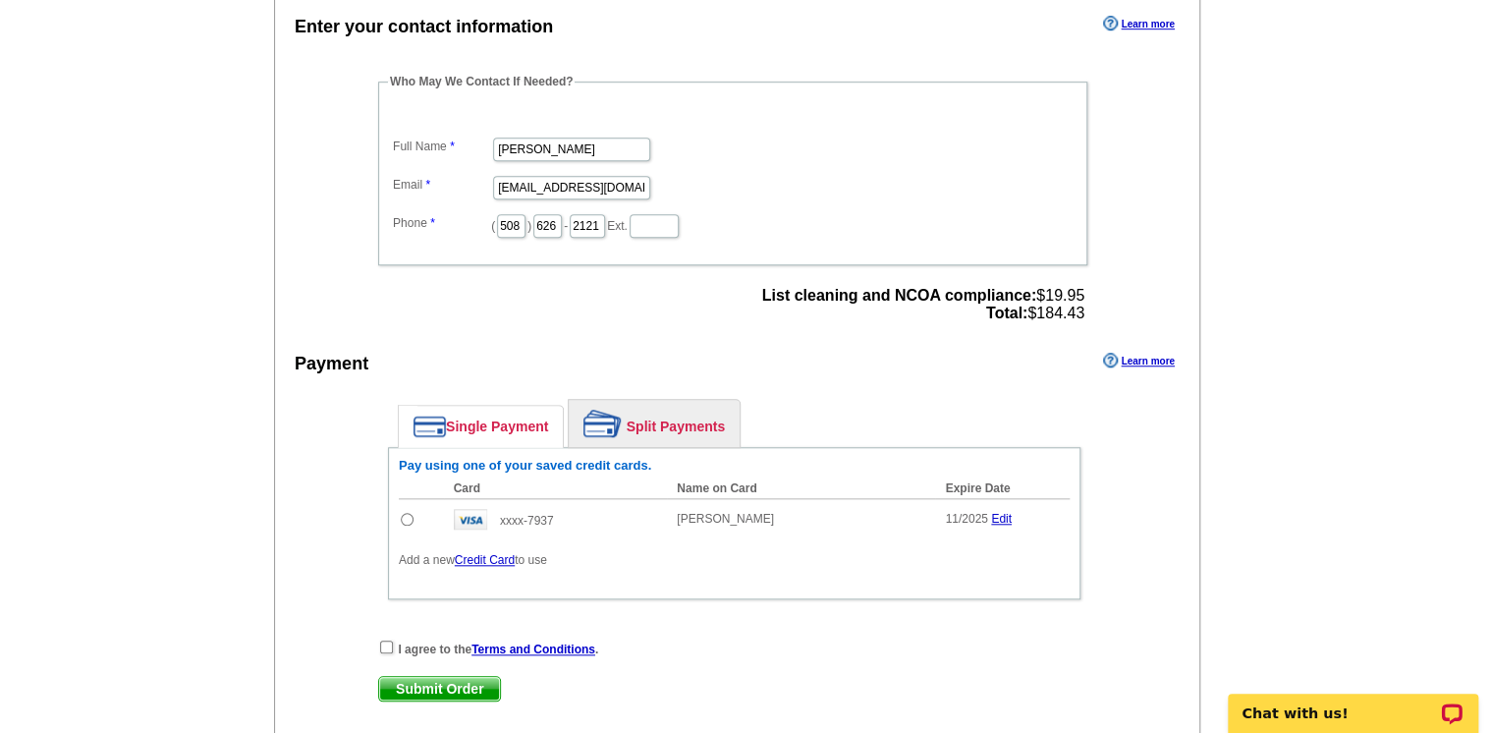
scroll to position [629, 0]
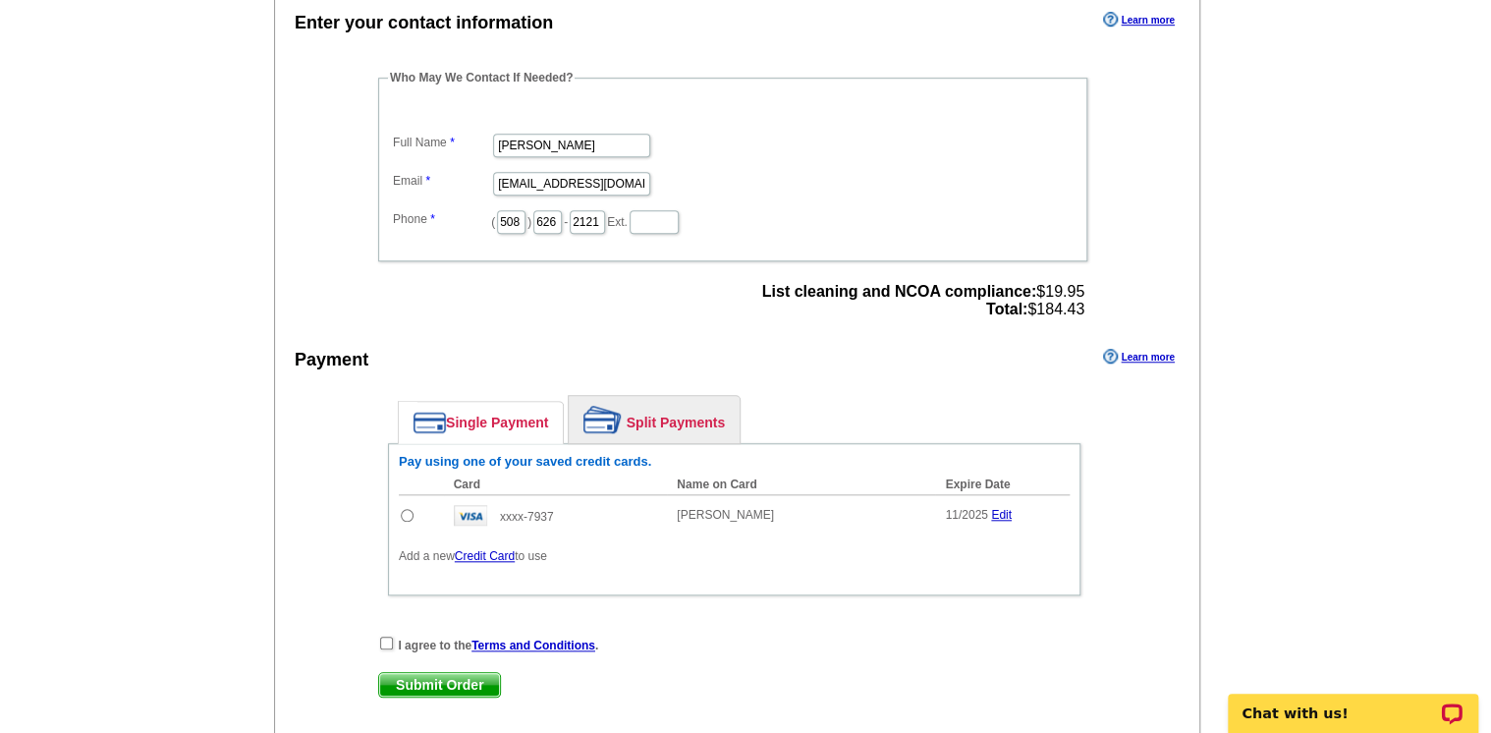
click at [401, 509] on input "radio" at bounding box center [407, 515] width 13 height 13
radio input "true"
click at [381, 636] on input "checkbox" at bounding box center [386, 642] width 13 height 13
checkbox input "true"
click at [436, 673] on span "Submit Order" at bounding box center [439, 685] width 121 height 24
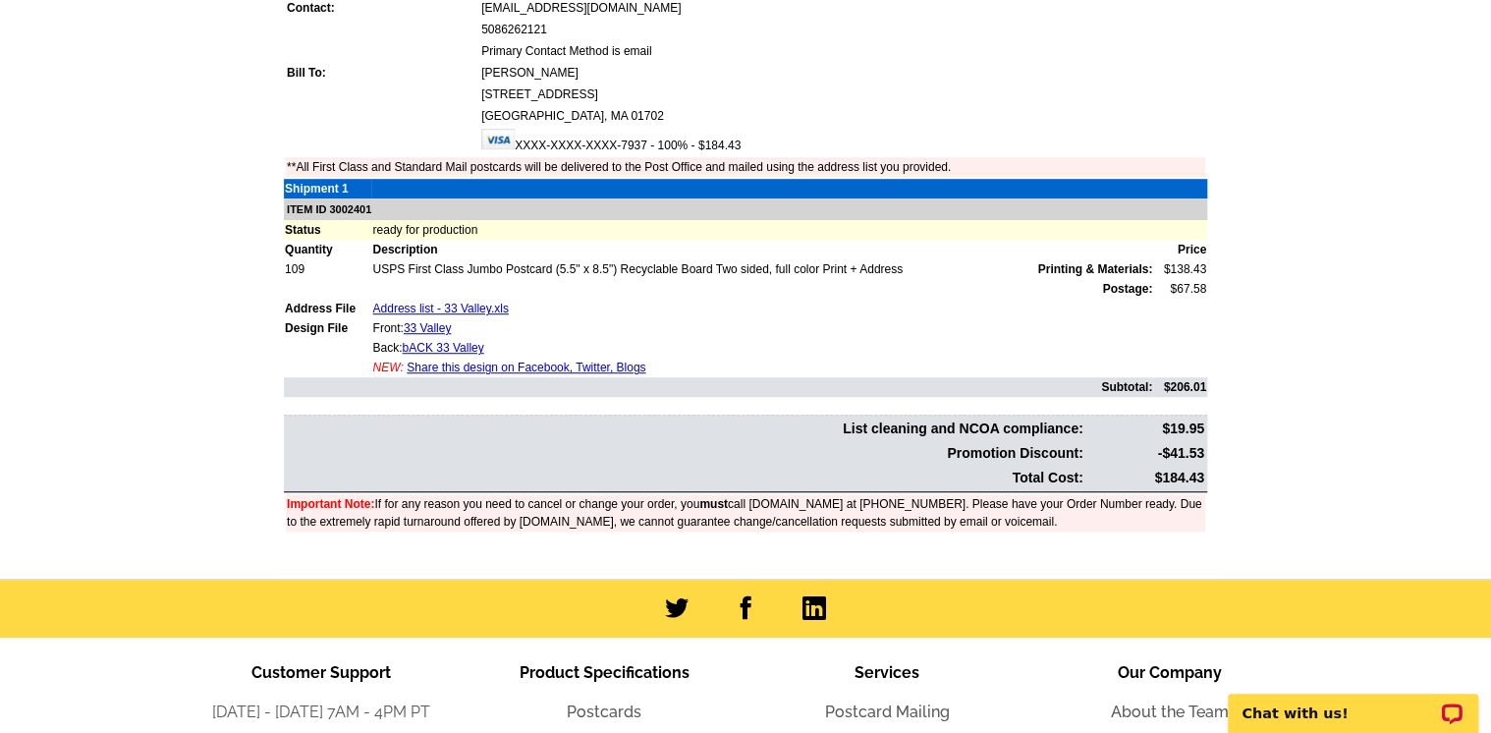
scroll to position [629, 0]
